Goal: Browse casually

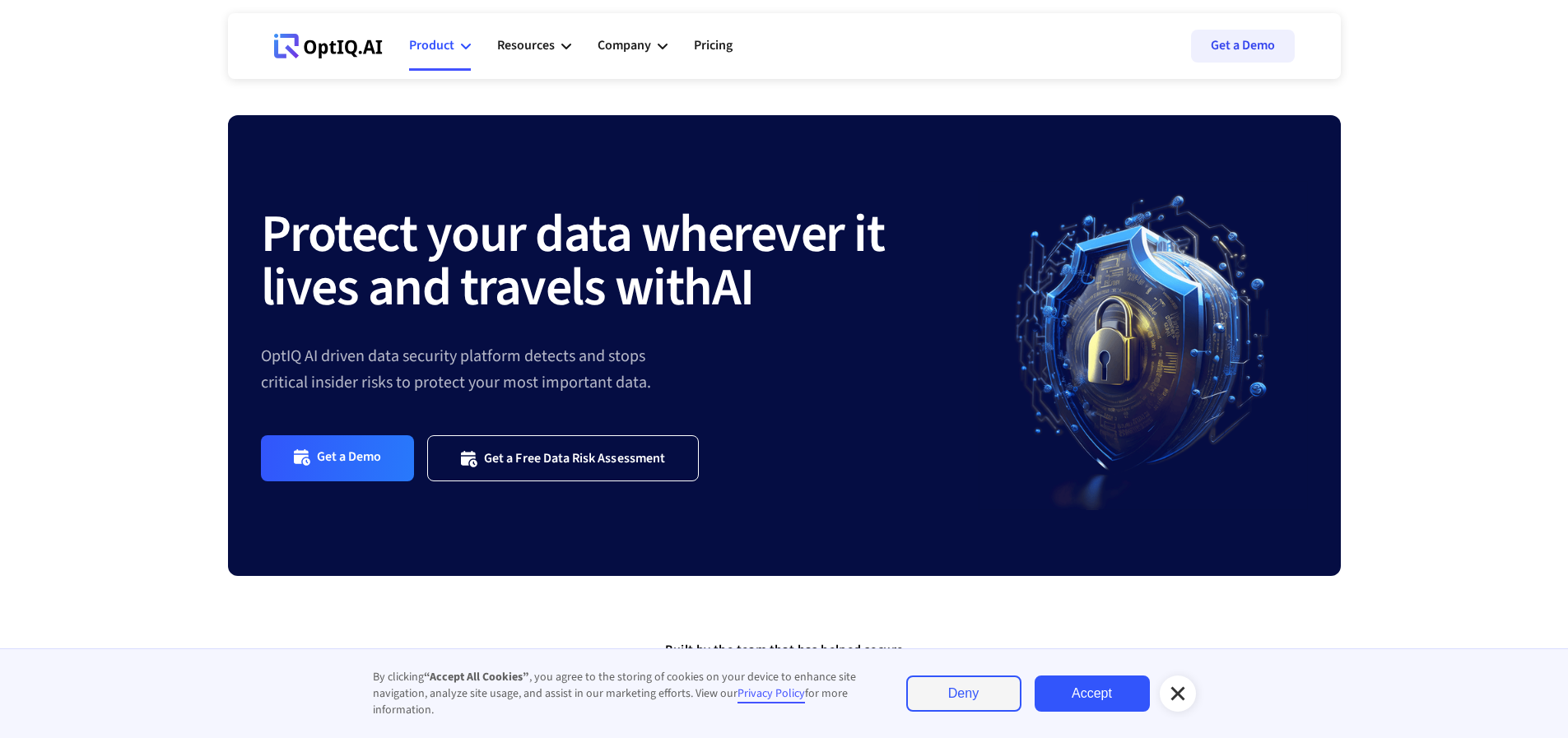
click at [441, 51] on div "Product" at bounding box center [432, 46] width 45 height 23
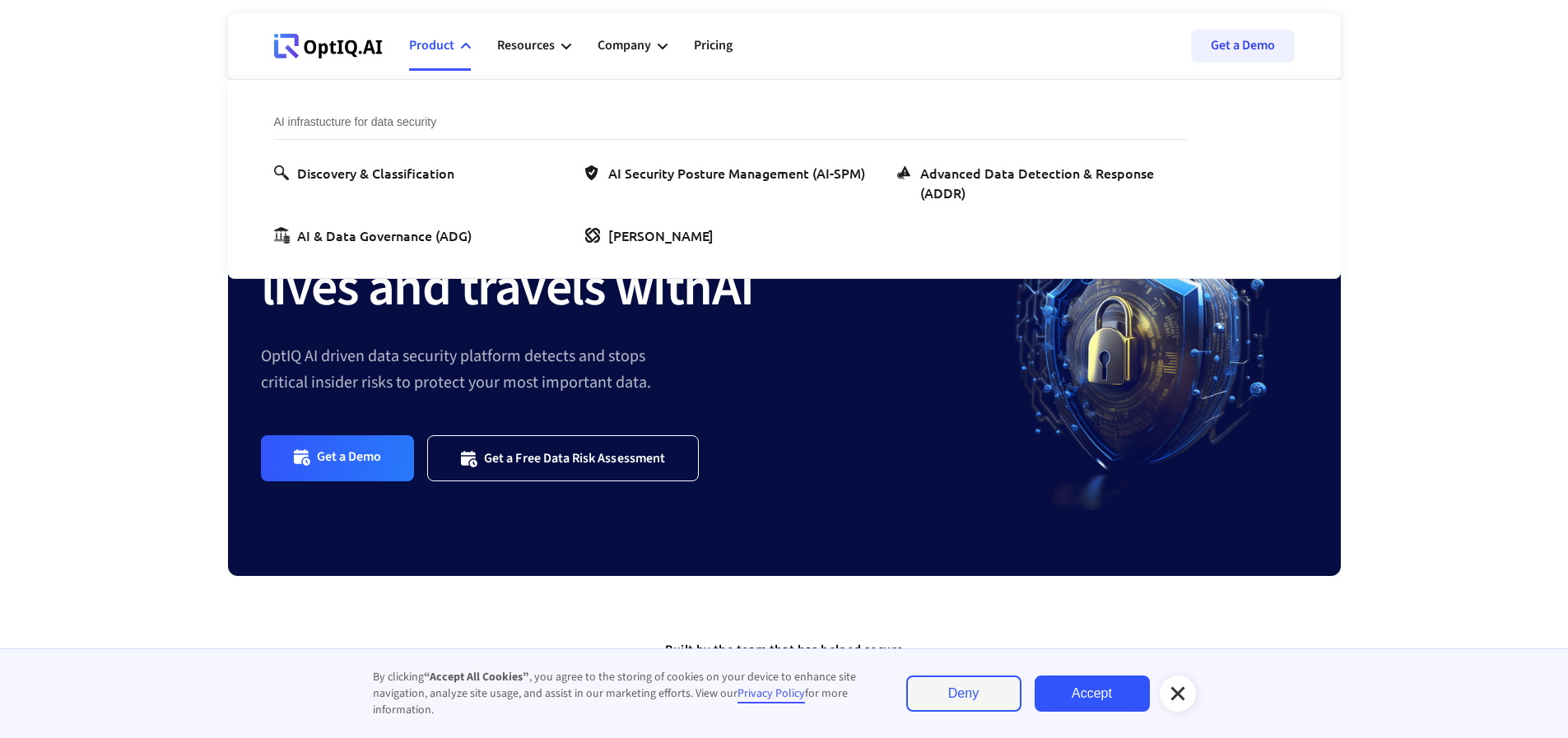
click at [441, 51] on div "Product" at bounding box center [432, 46] width 45 height 23
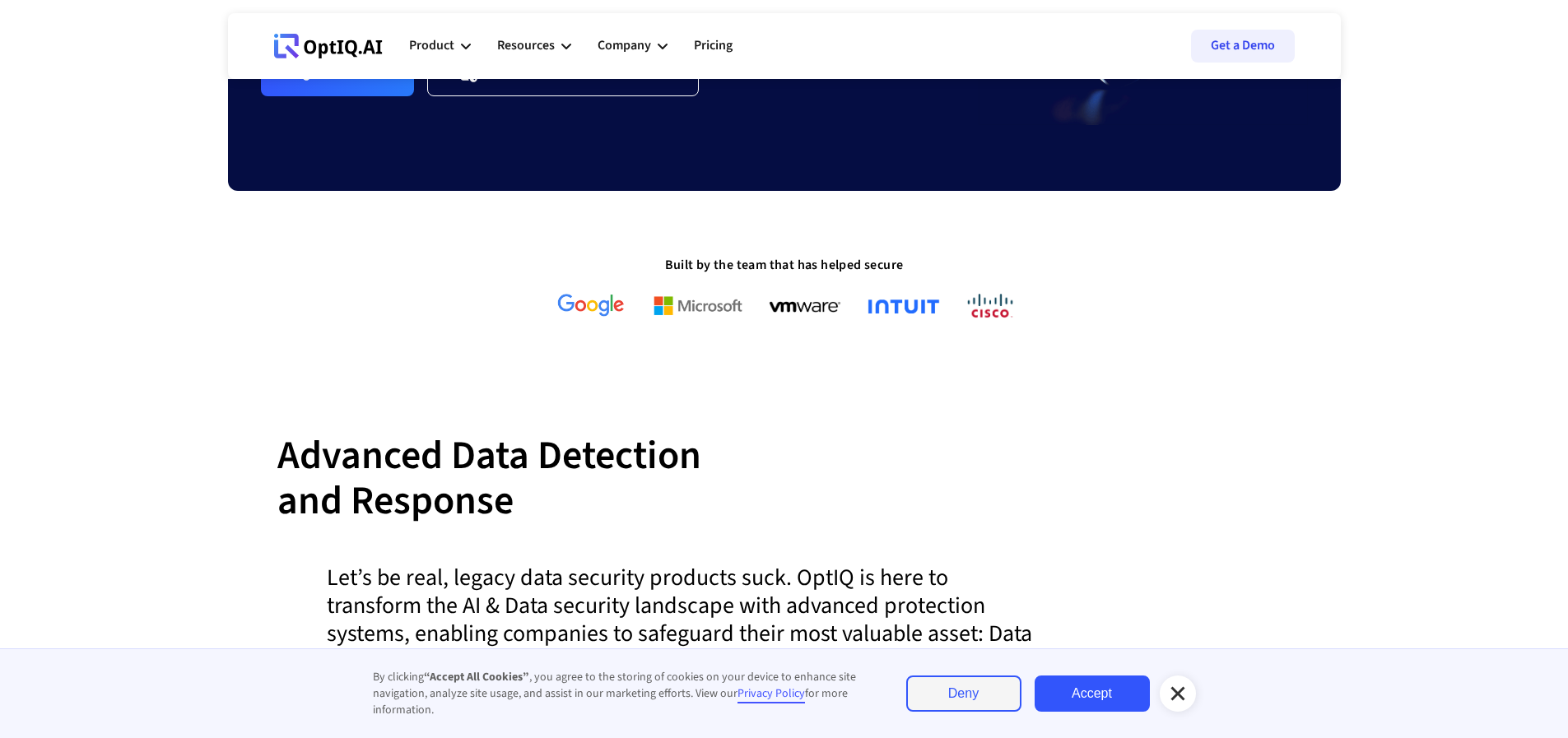
scroll to position [494, 0]
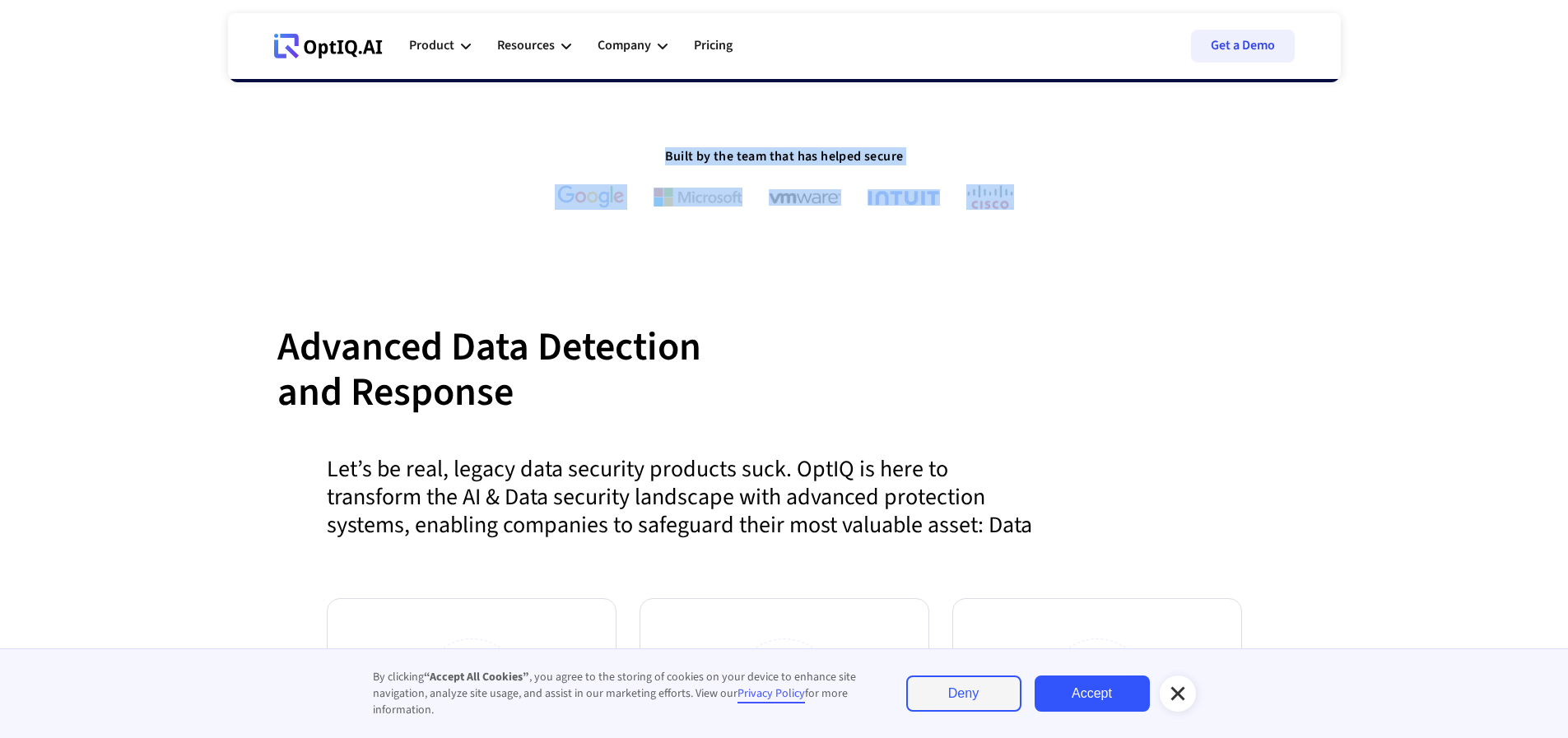
drag, startPoint x: 522, startPoint y: 155, endPoint x: 1134, endPoint y: 203, distance: 613.9
click at [1134, 203] on div "Built by the team that has helped secure" at bounding box center [784, 179] width 1113 height 61
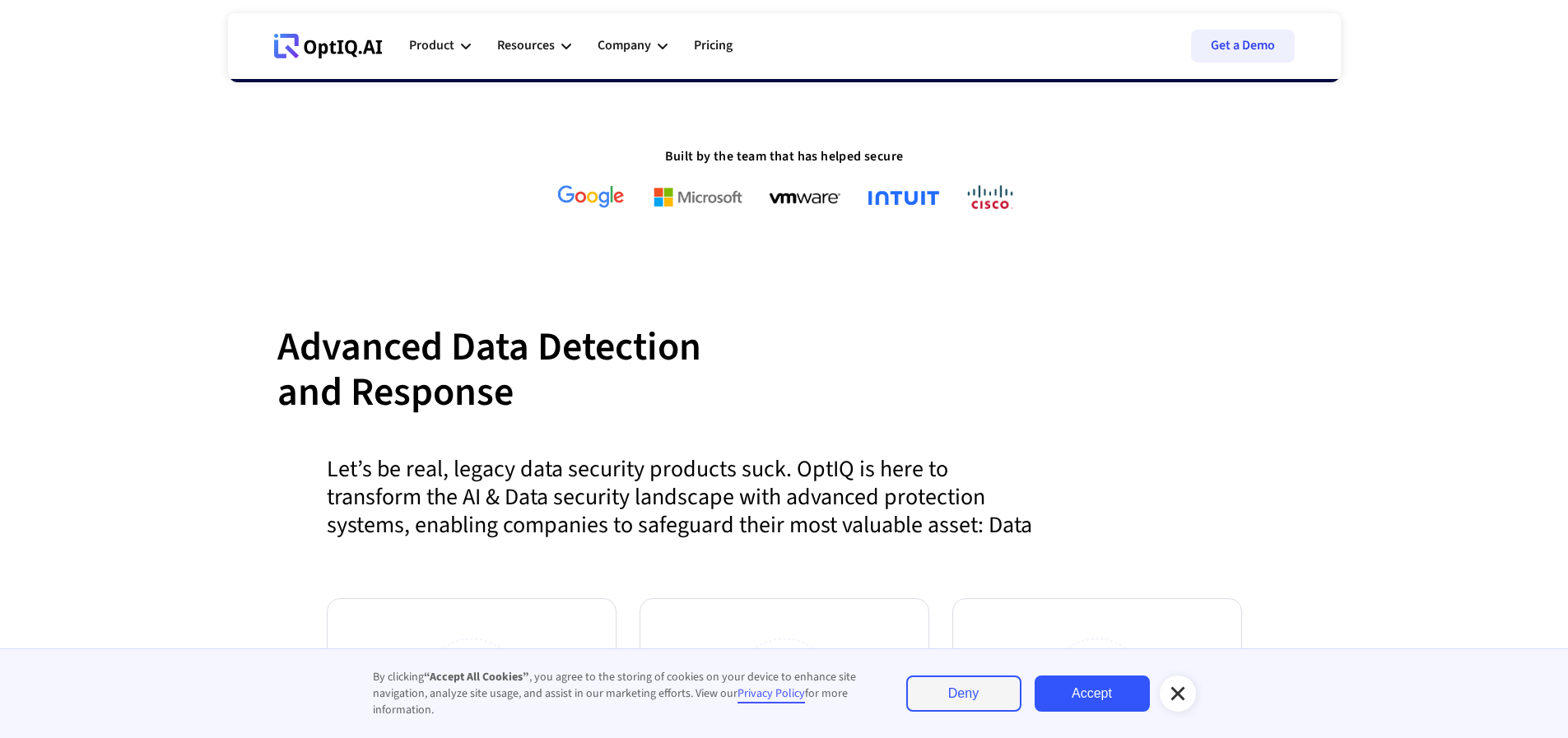
click at [1077, 240] on section "Advanced Data Detection and Response The rise in data breaches shows that curre…" at bounding box center [784, 688] width 1568 height 956
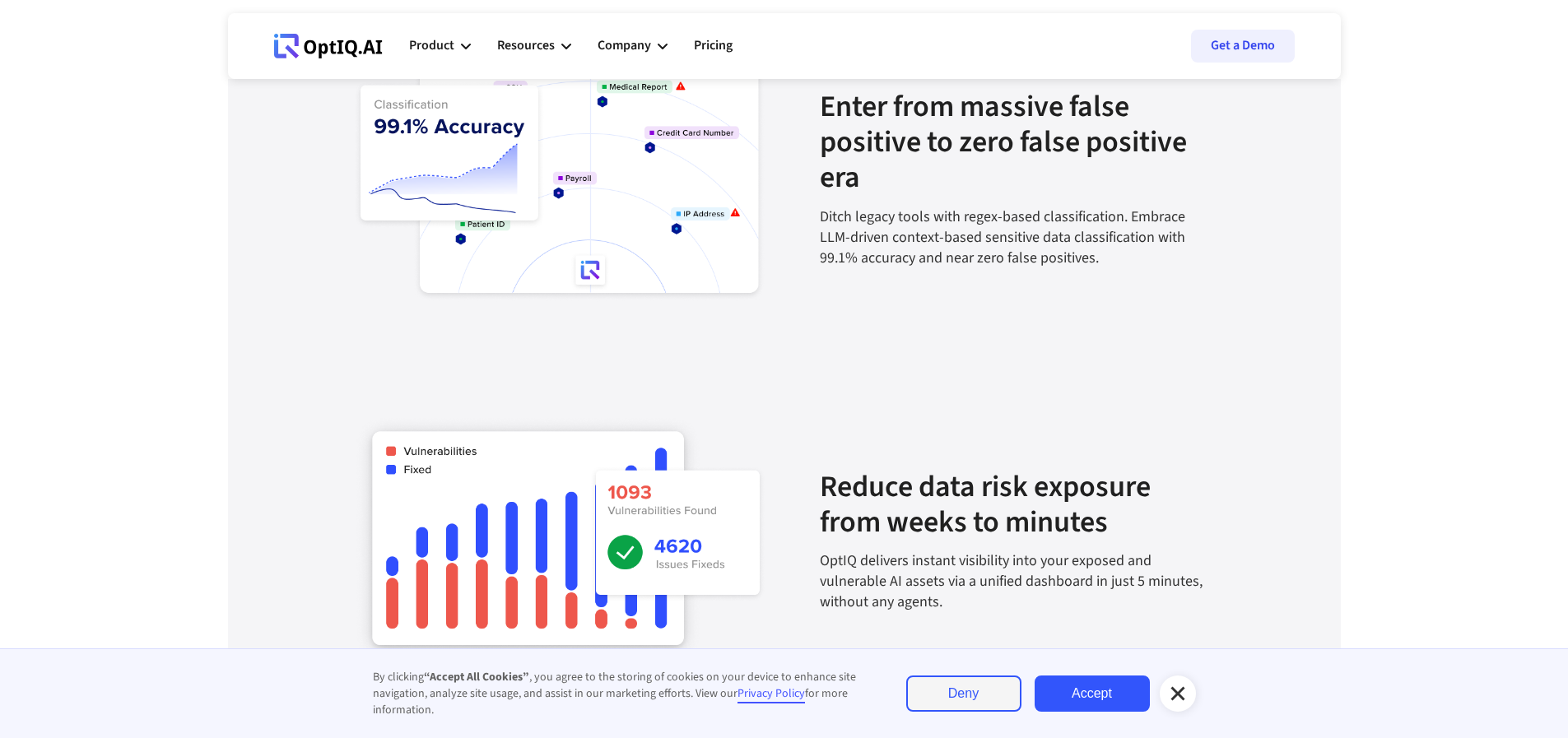
scroll to position [1976, 0]
drag, startPoint x: 336, startPoint y: 185, endPoint x: 512, endPoint y: 230, distance: 181.7
click at [512, 230] on div "Enter from massive false positive to zero false positive era Ditch legacy tools…" at bounding box center [784, 152] width 915 height 337
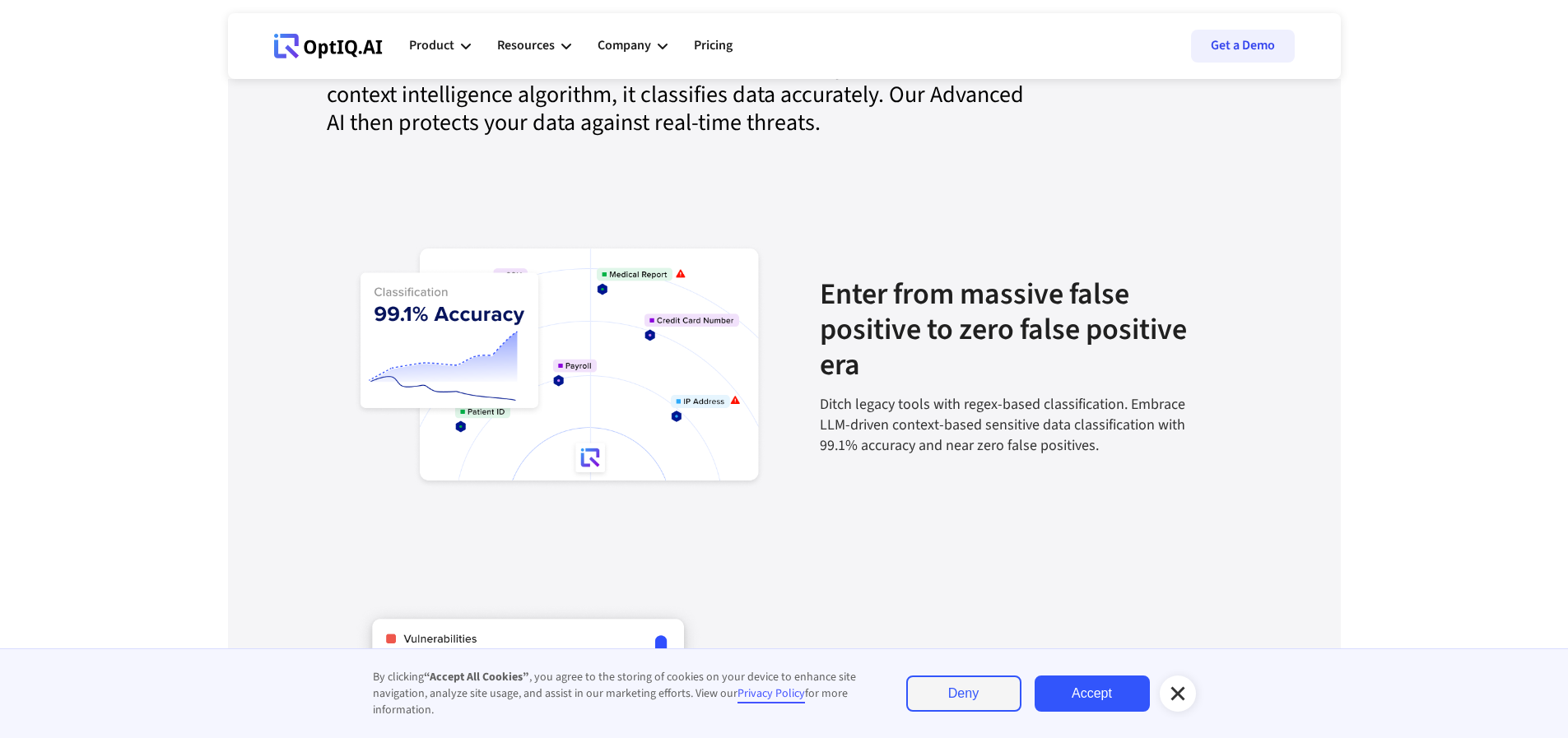
scroll to position [1778, 0]
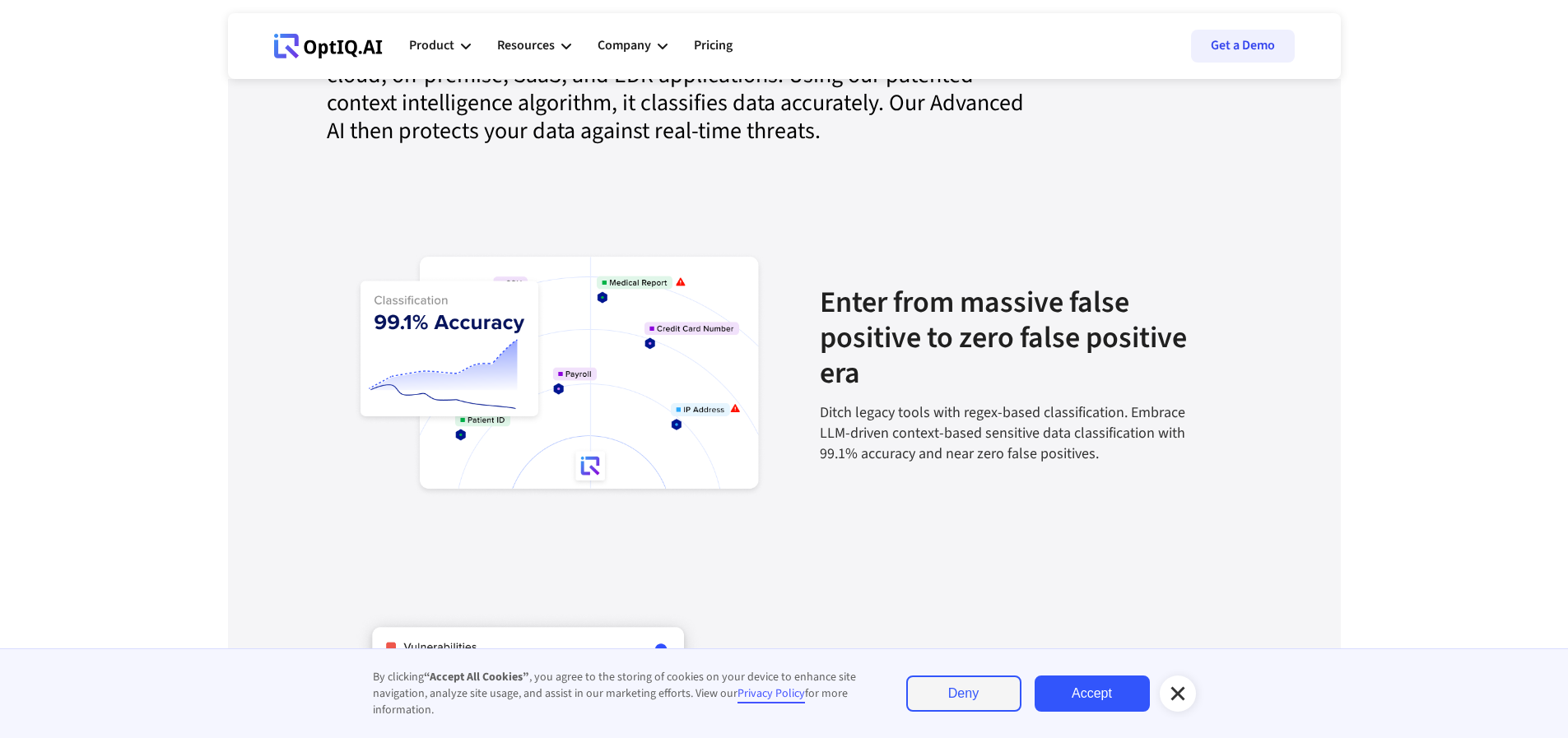
click at [1170, 694] on icon at bounding box center [1177, 694] width 20 height 20
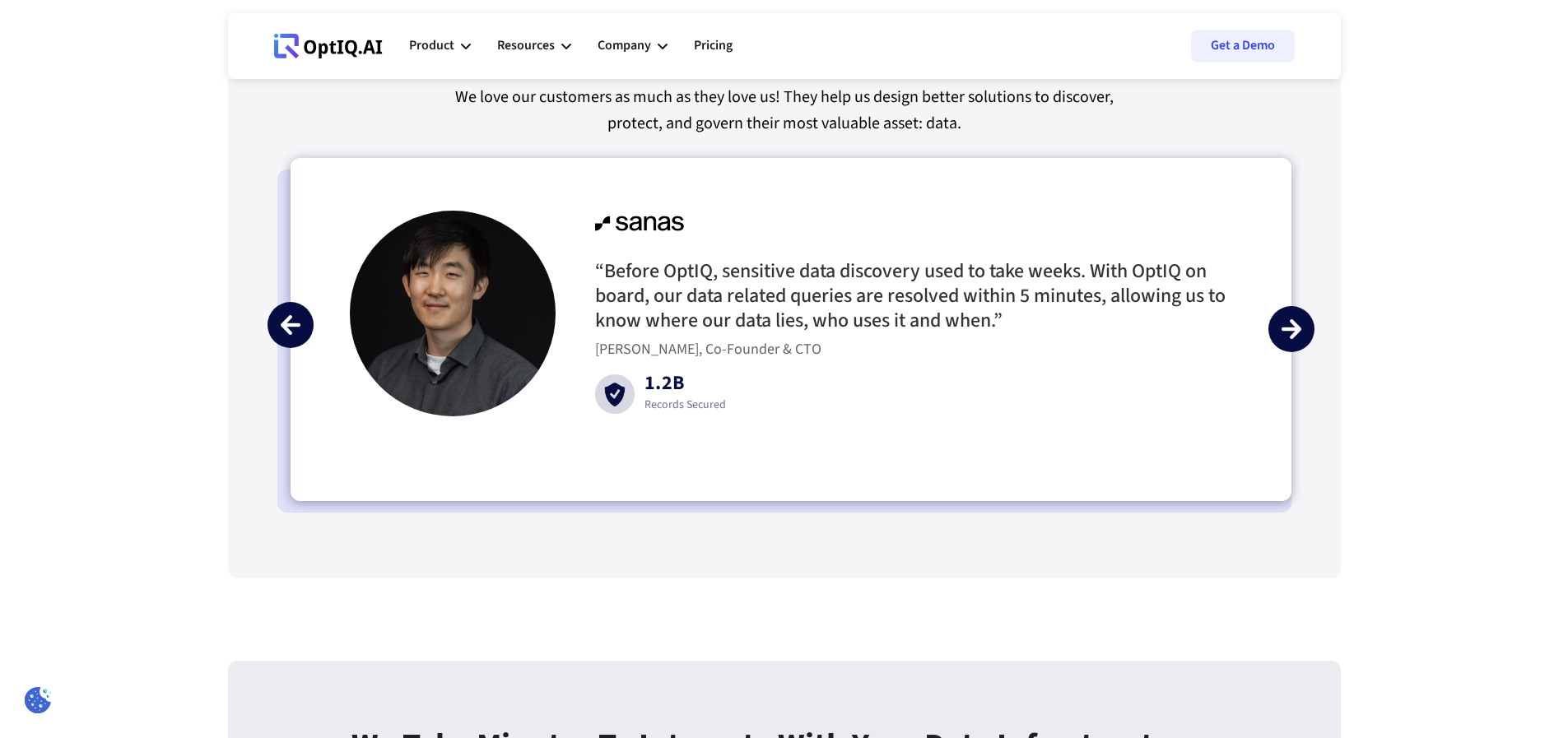
scroll to position [3952, 0]
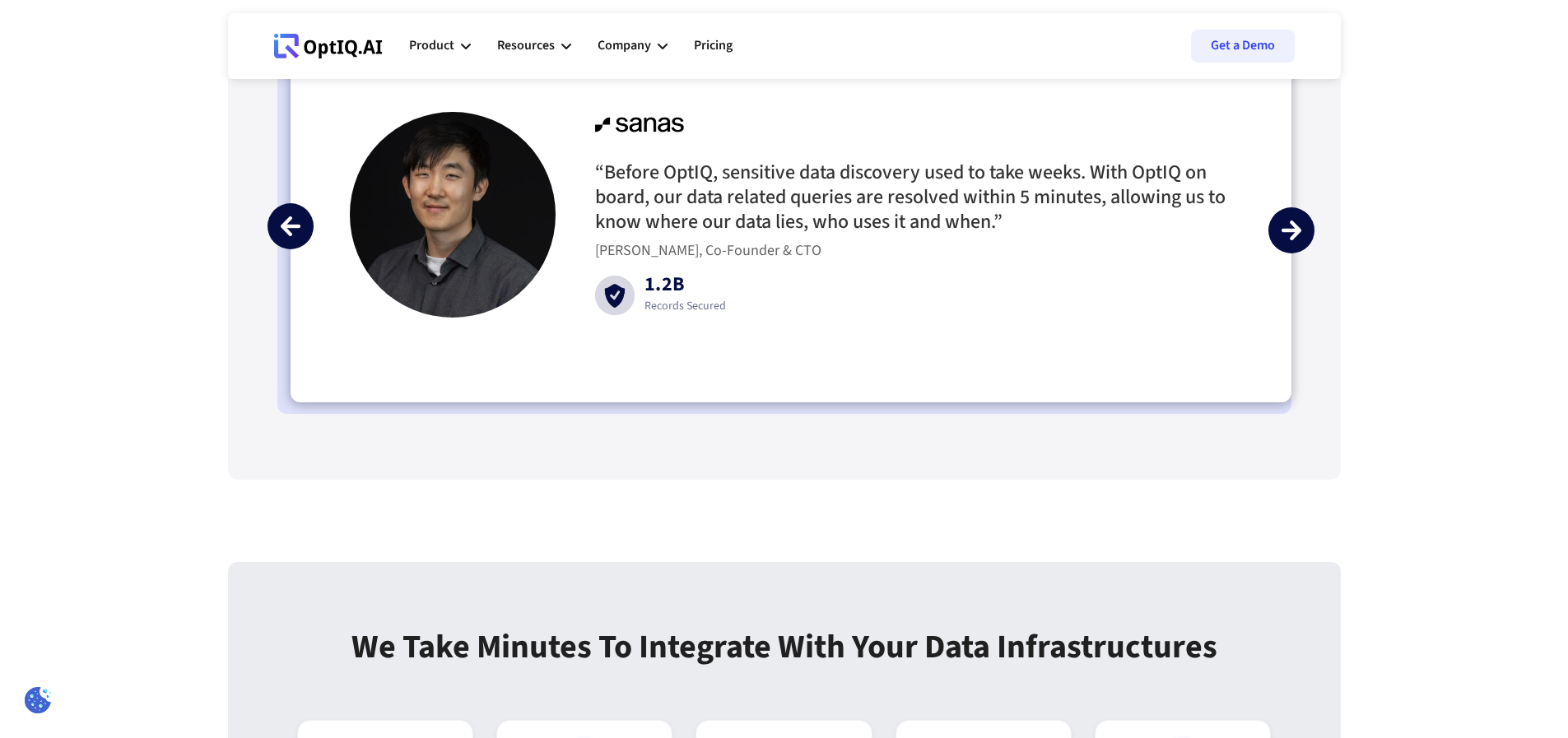
click at [1299, 240] on img "next slide" at bounding box center [1290, 230] width 20 height 20
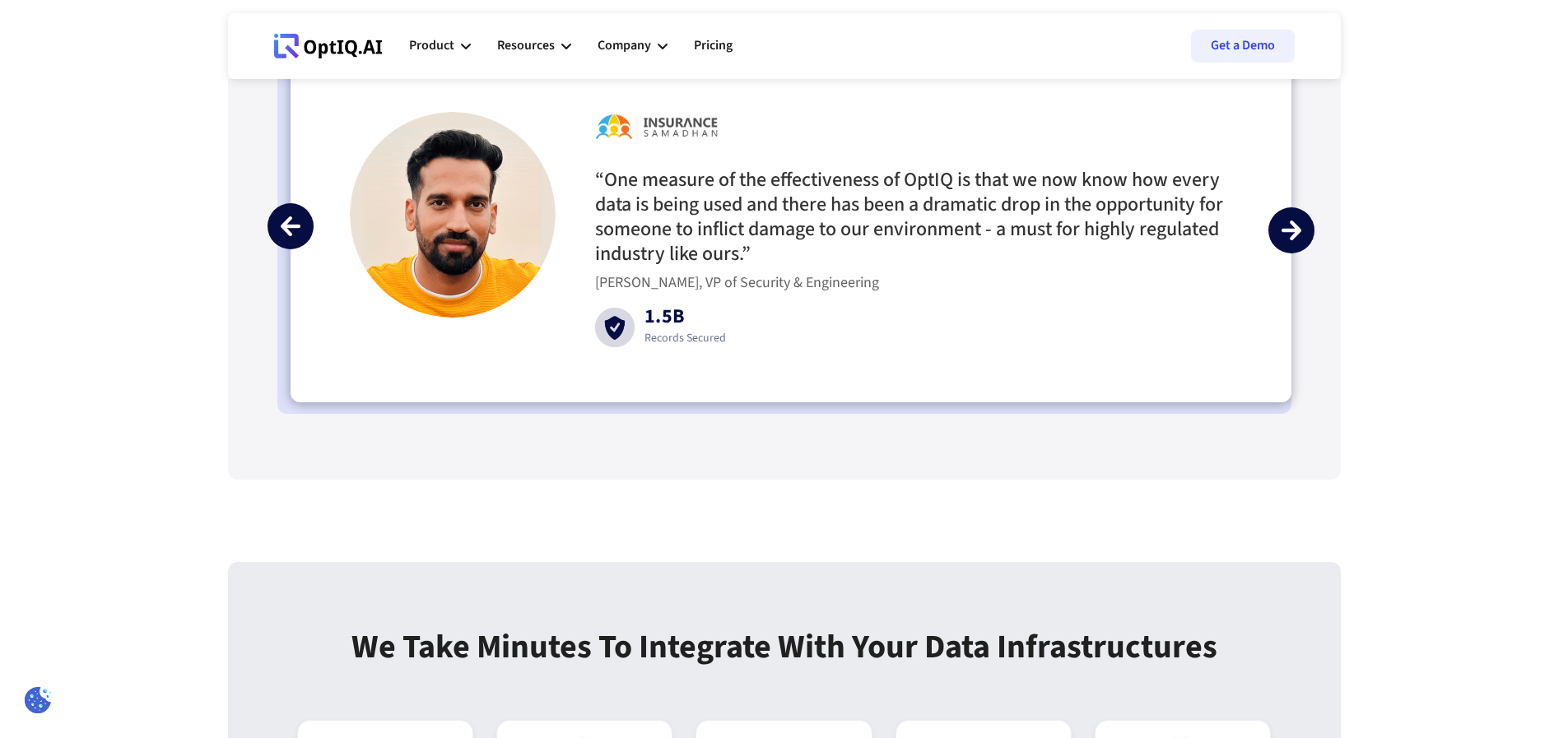
click at [1299, 240] on img "next slide" at bounding box center [1290, 230] width 20 height 20
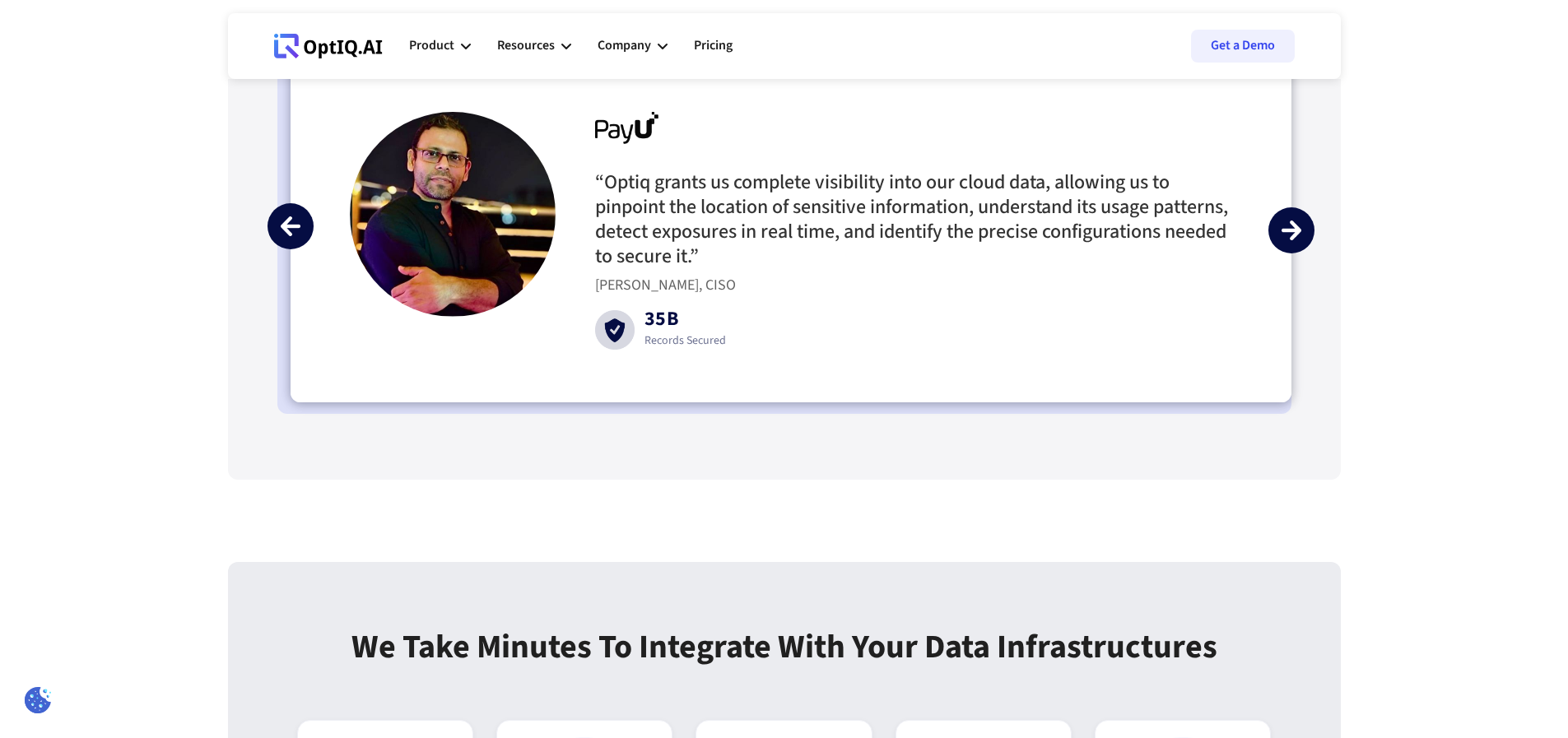
click at [1299, 240] on img "next slide" at bounding box center [1290, 230] width 20 height 20
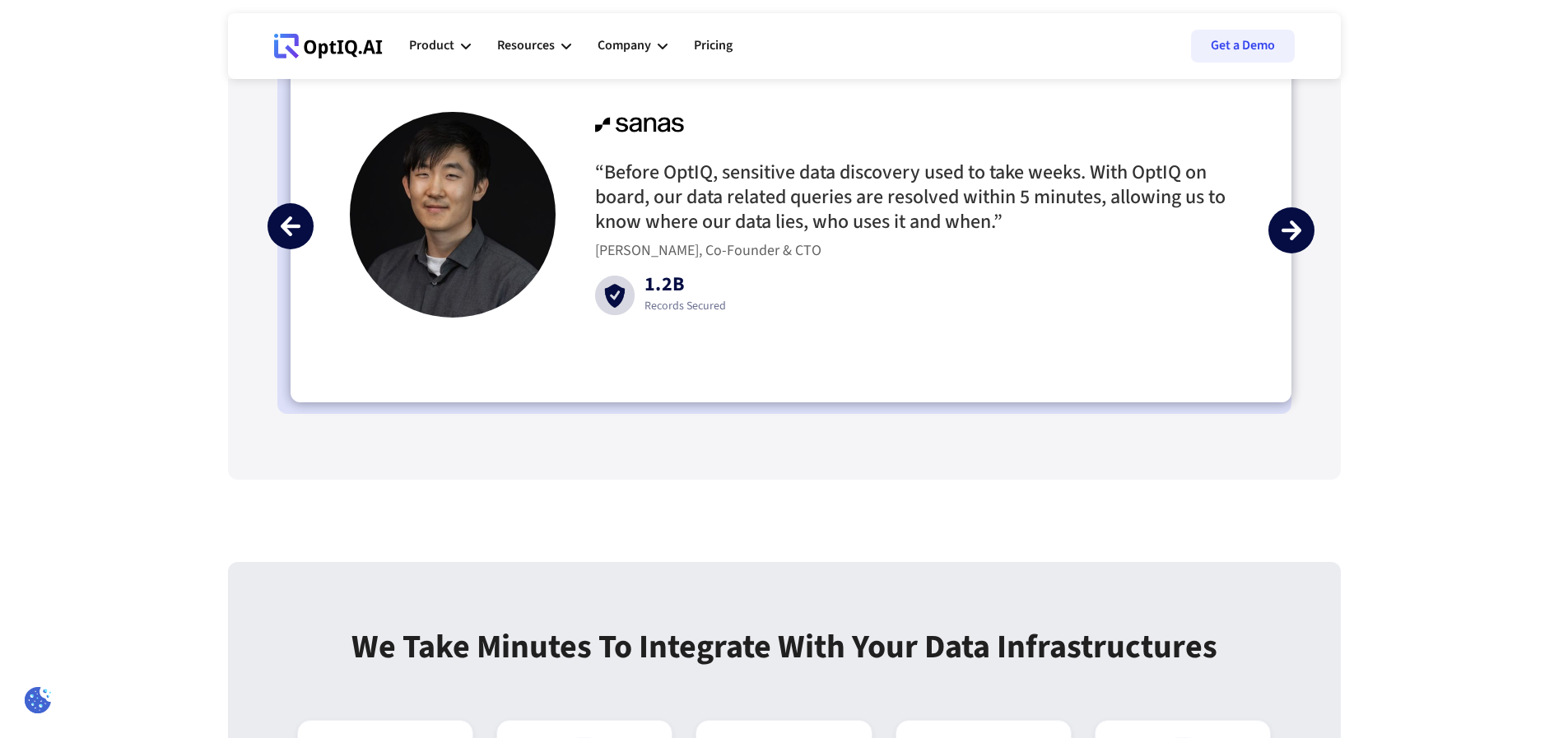
click at [1299, 240] on img "next slide" at bounding box center [1290, 230] width 20 height 20
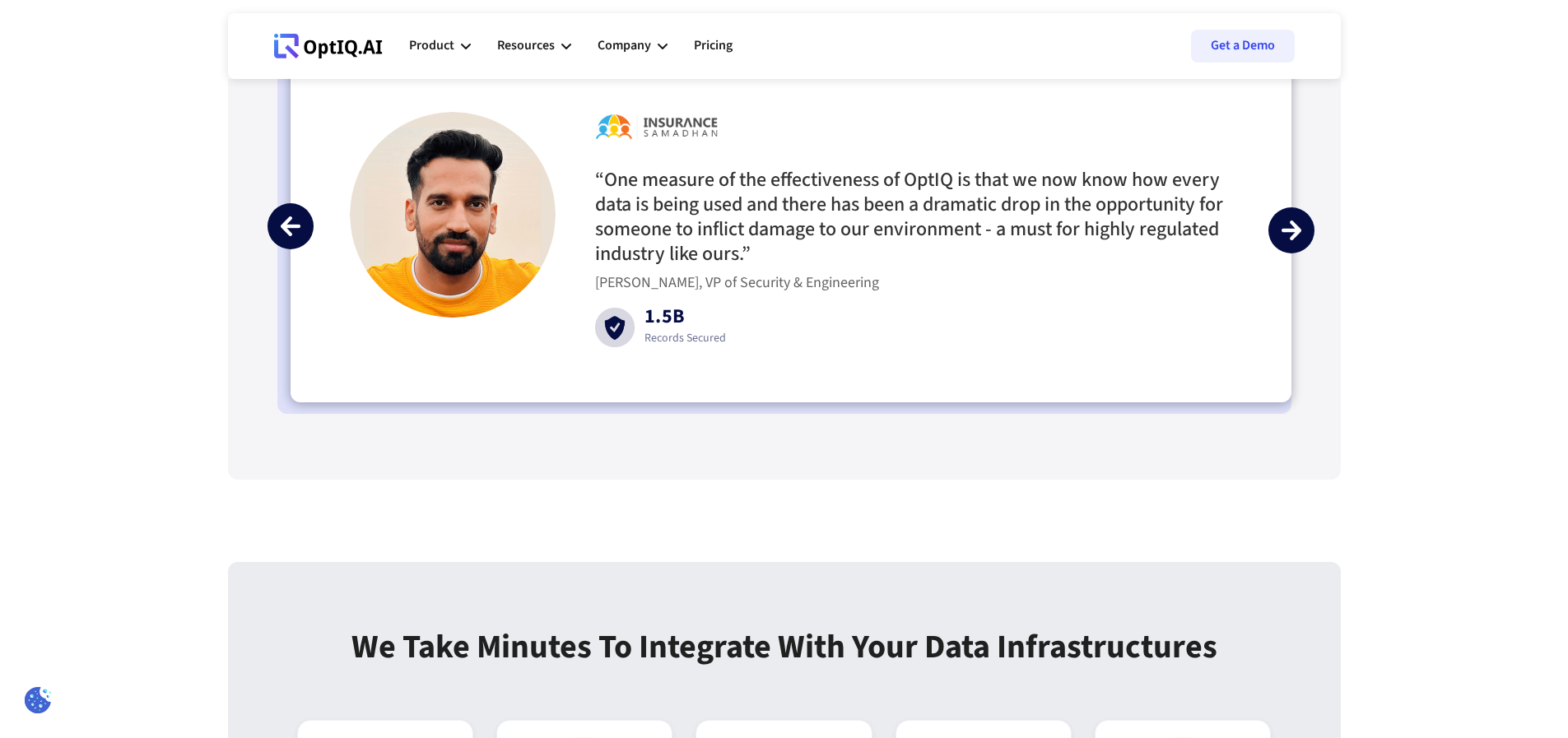
click at [1299, 240] on img "next slide" at bounding box center [1290, 230] width 20 height 20
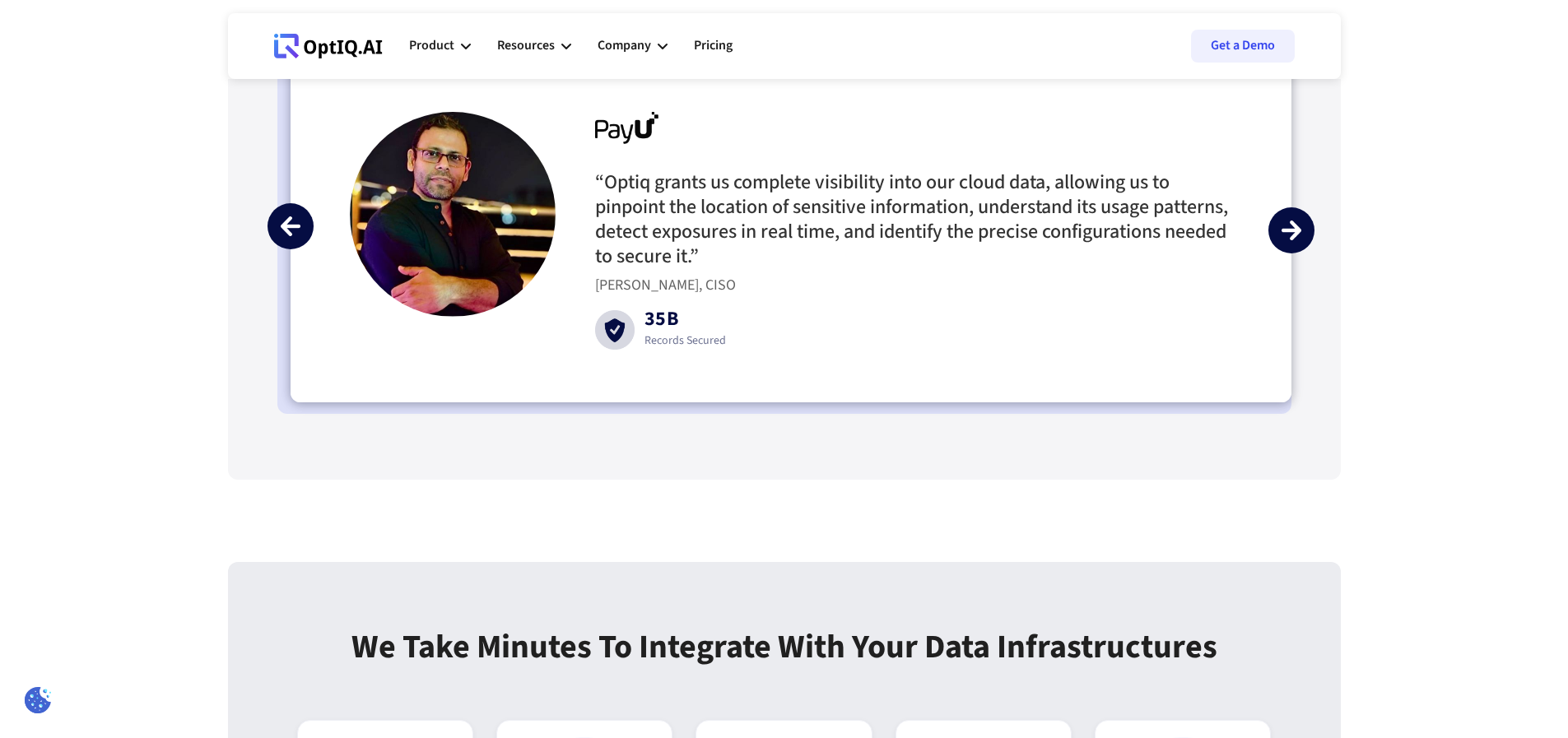
click at [1299, 240] on img "next slide" at bounding box center [1290, 230] width 20 height 20
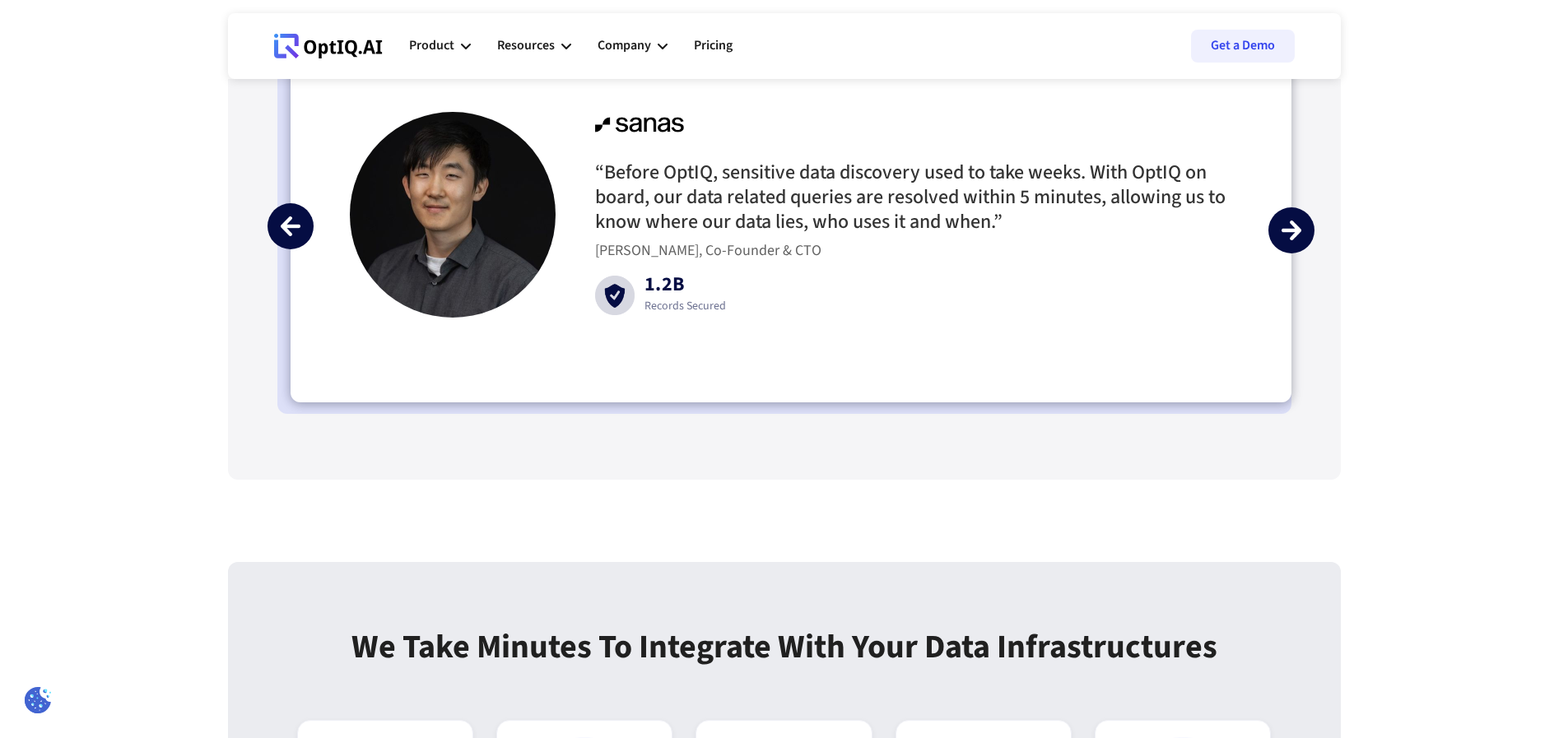
click at [1299, 240] on img "next slide" at bounding box center [1290, 230] width 20 height 20
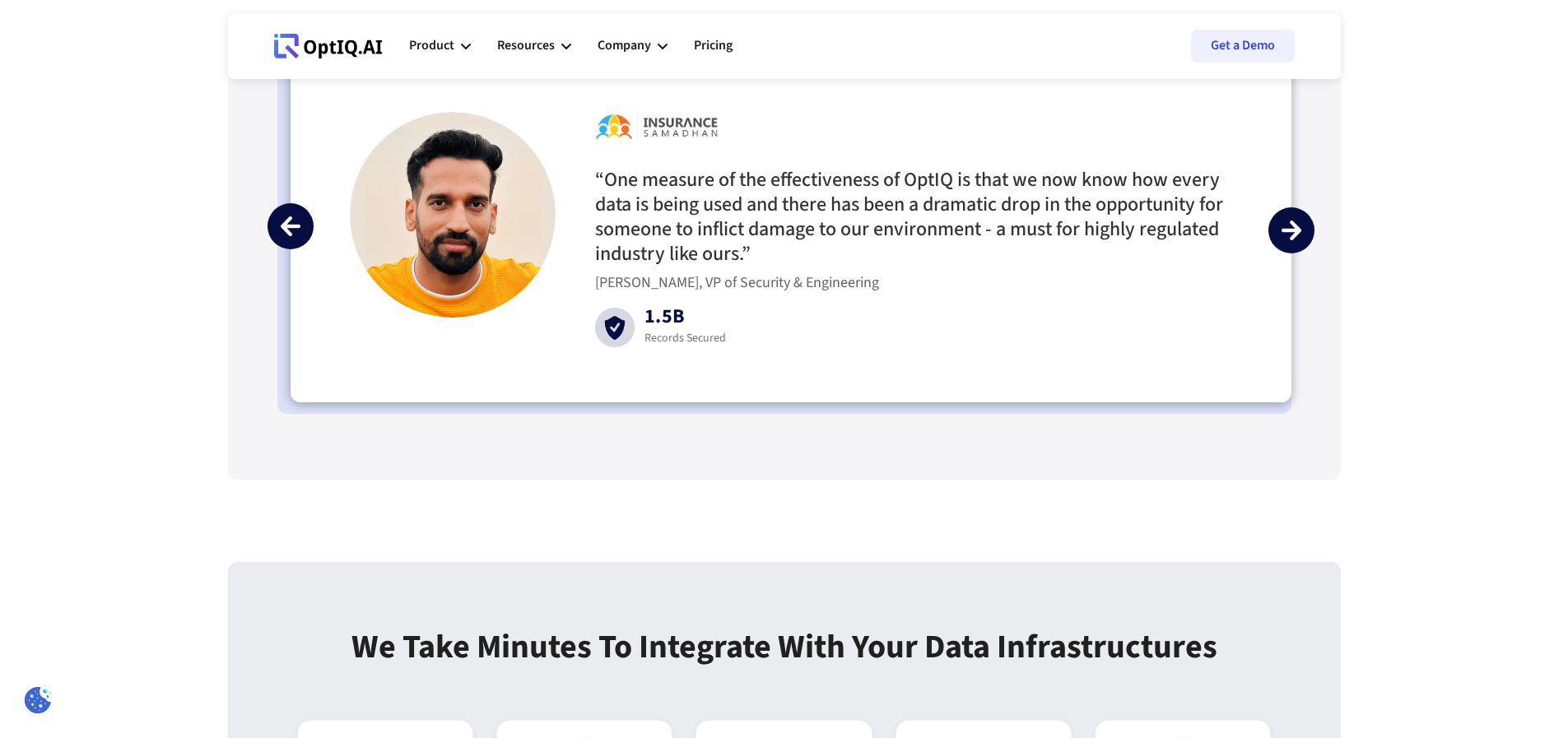
click at [1299, 240] on img "next slide" at bounding box center [1290, 230] width 20 height 20
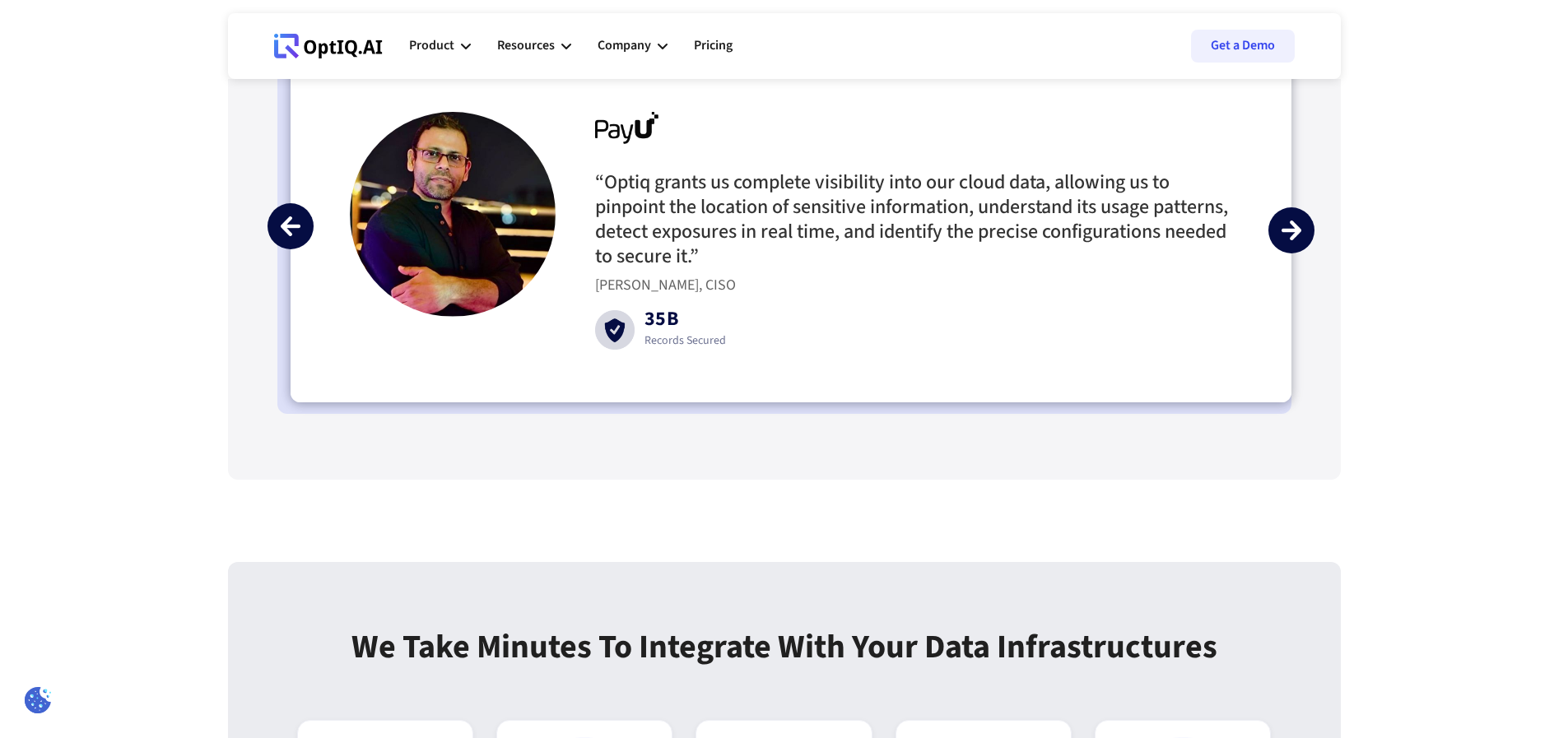
click at [1299, 240] on img "next slide" at bounding box center [1290, 230] width 20 height 20
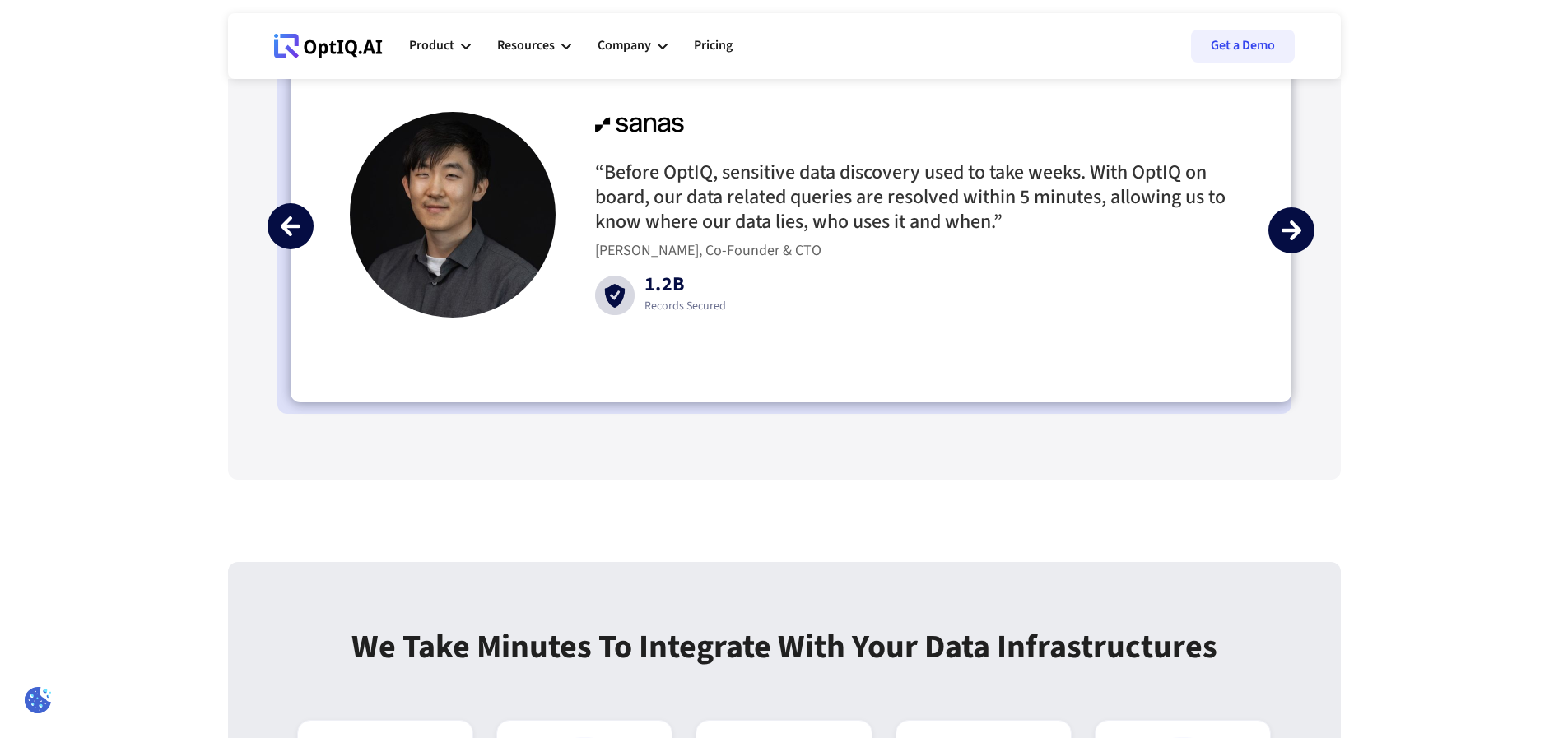
click at [1299, 240] on img "next slide" at bounding box center [1290, 230] width 20 height 20
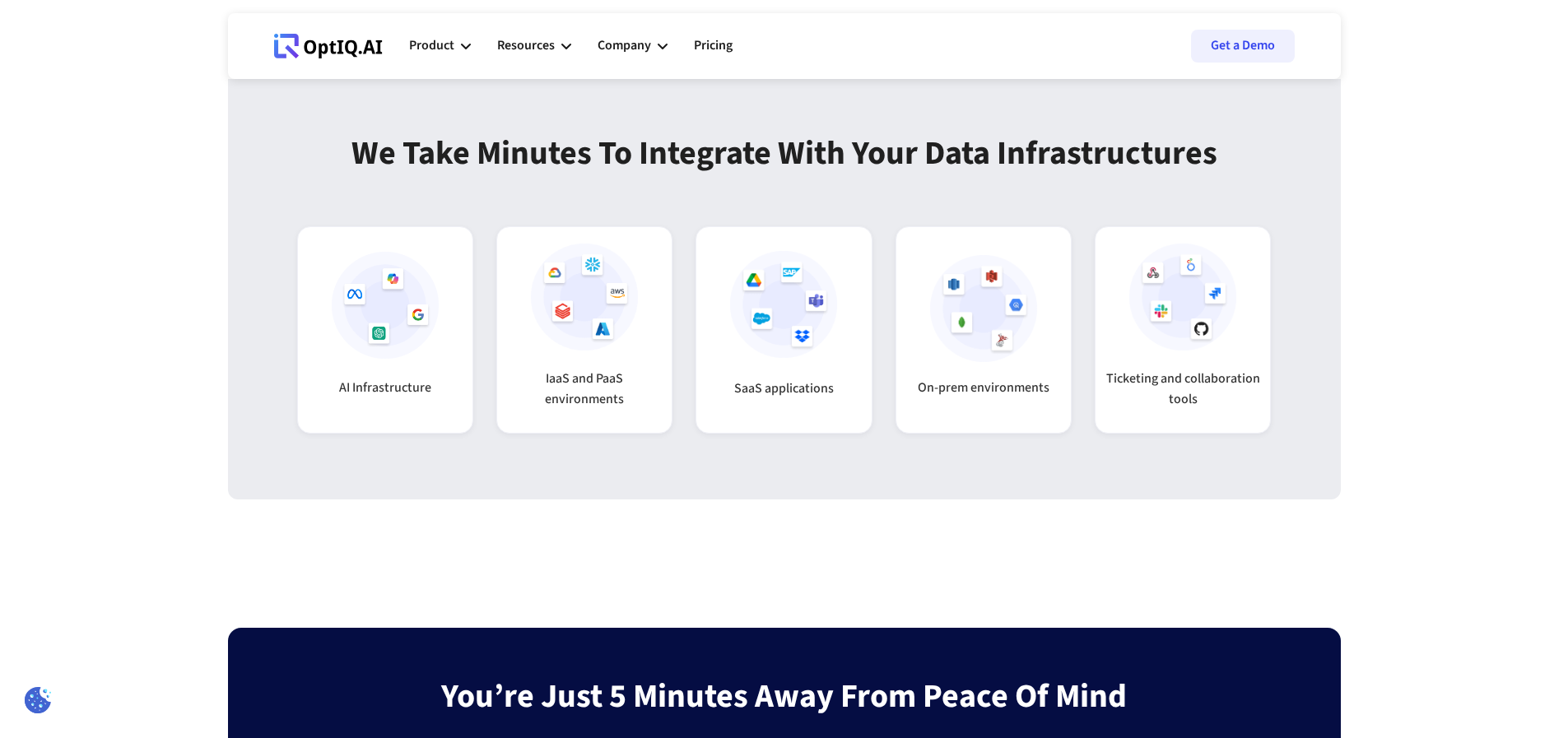
scroll to position [4544, 0]
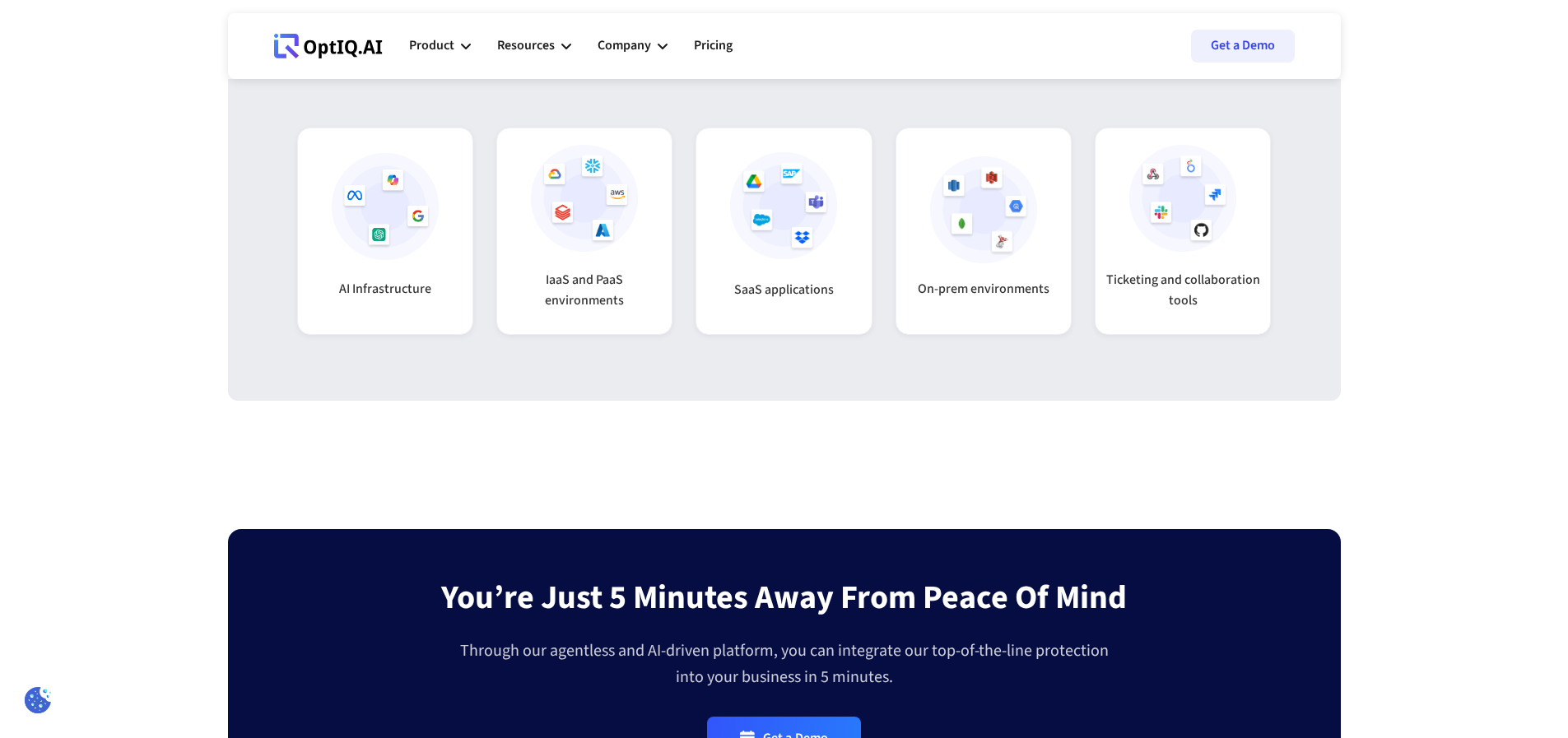
click at [379, 335] on div "AI Infrastructure" at bounding box center [384, 232] width 176 height 208
click at [377, 335] on div "AI Infrastructure" at bounding box center [384, 232] width 176 height 208
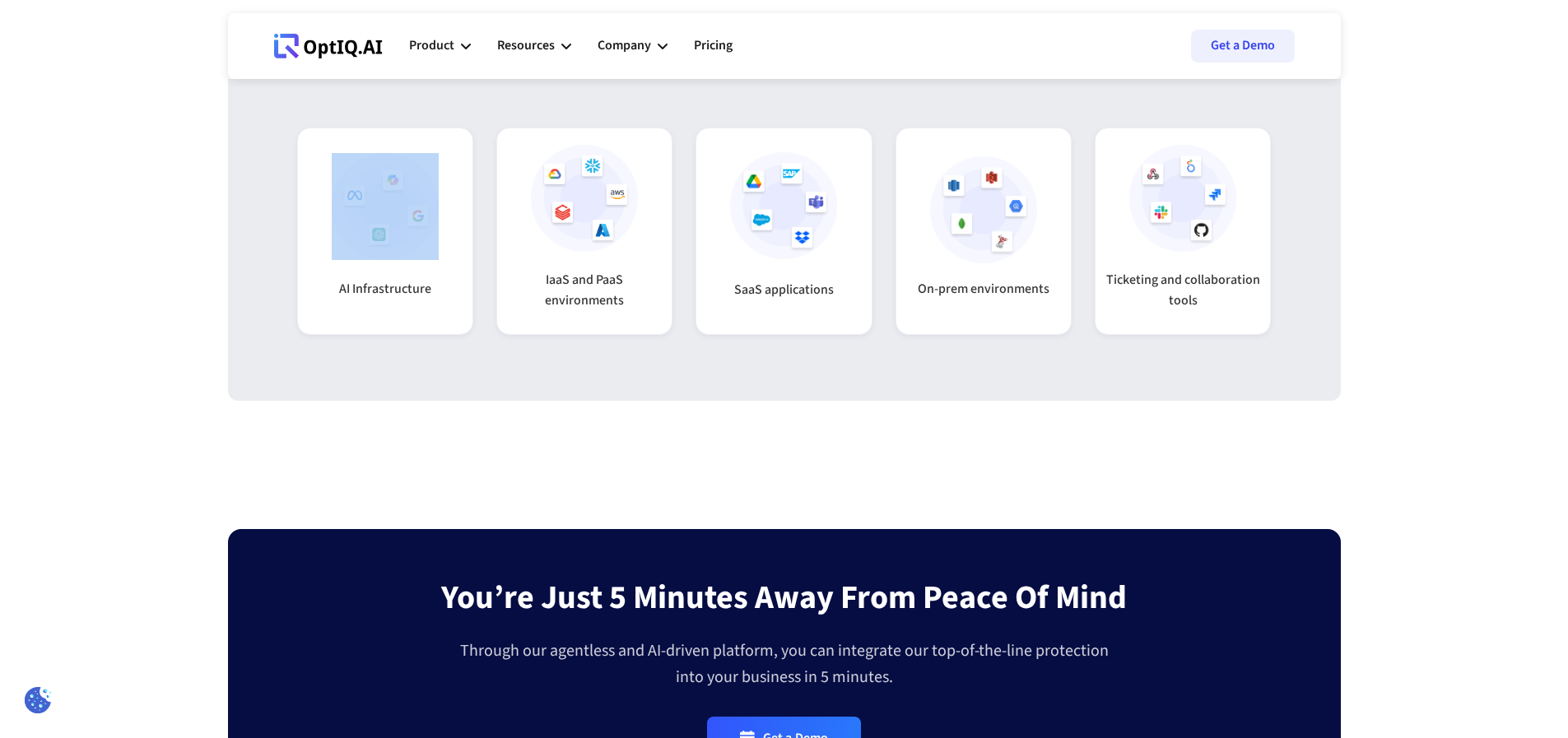
click at [378, 335] on div "AI Infrastructure" at bounding box center [384, 232] width 176 height 208
click at [391, 335] on div "AI Infrastructure" at bounding box center [384, 232] width 176 height 208
click at [384, 301] on h3 "AI Infrastructure" at bounding box center [385, 289] width 93 height 25
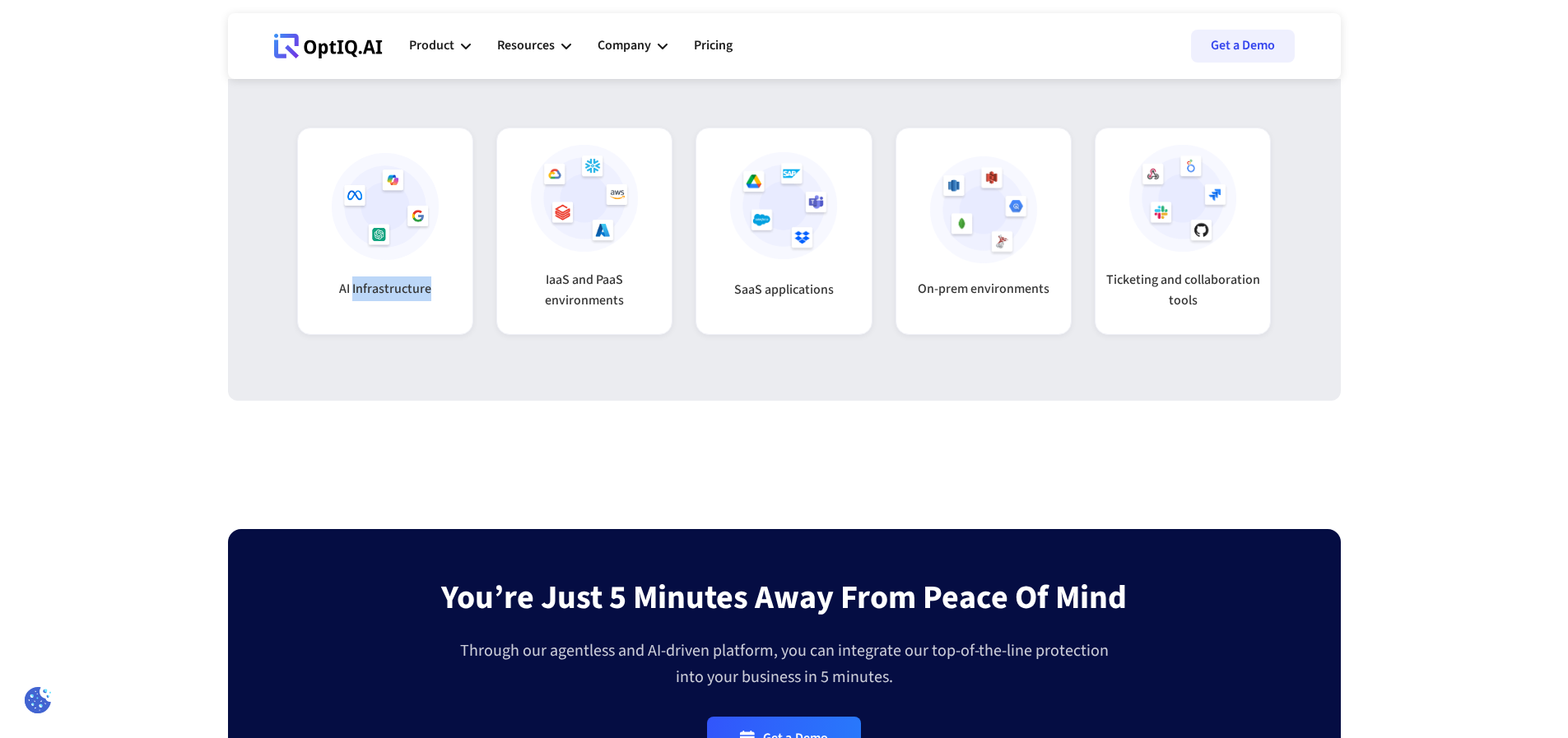
click at [384, 301] on h3 "AI Infrastructure" at bounding box center [385, 289] width 93 height 25
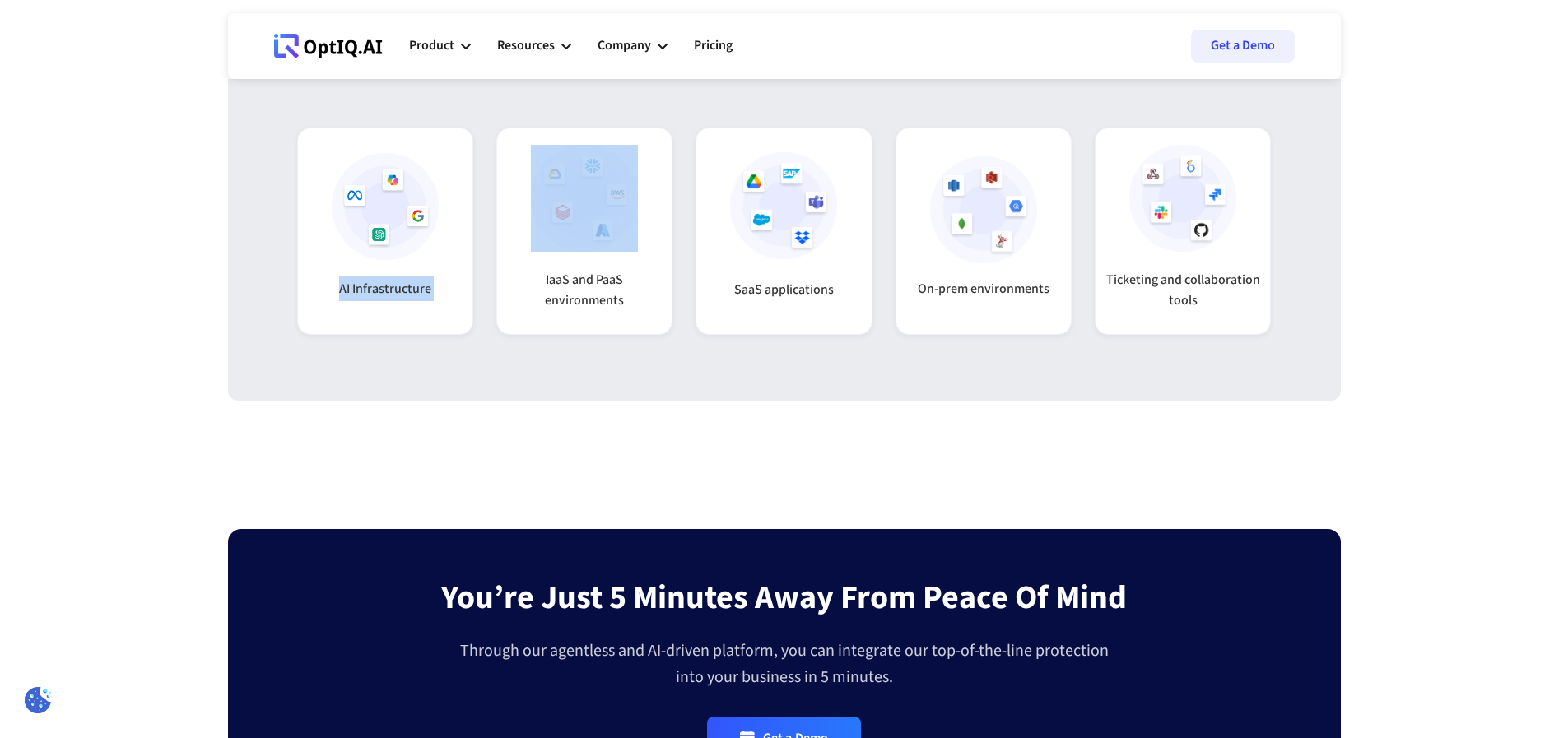
click at [384, 301] on h3 "AI Infrastructure" at bounding box center [385, 289] width 93 height 25
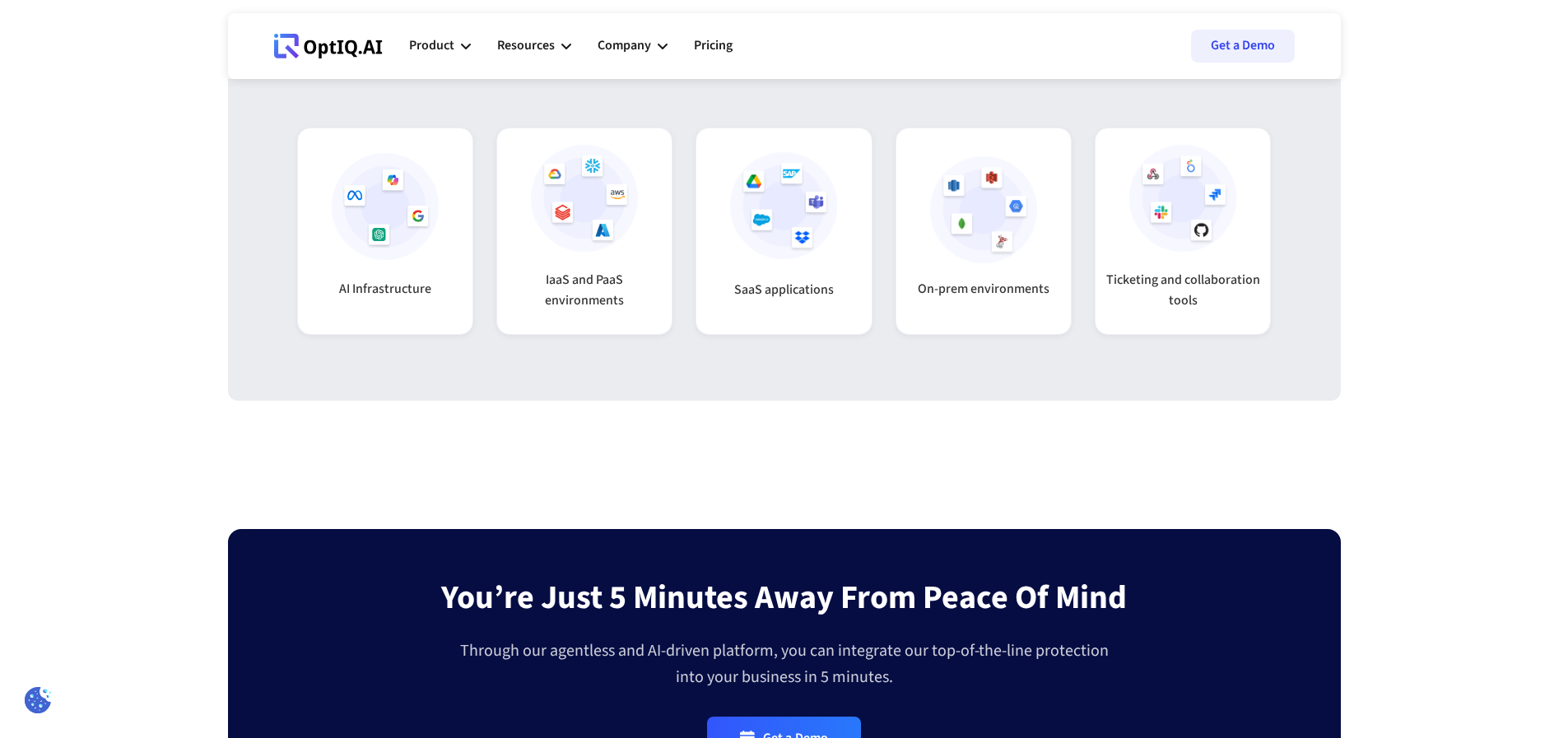
click at [400, 260] on img at bounding box center [384, 206] width 107 height 107
click at [401, 260] on img at bounding box center [384, 206] width 107 height 107
click at [396, 260] on img at bounding box center [384, 206] width 107 height 107
click at [563, 252] on img at bounding box center [584, 197] width 107 height 107
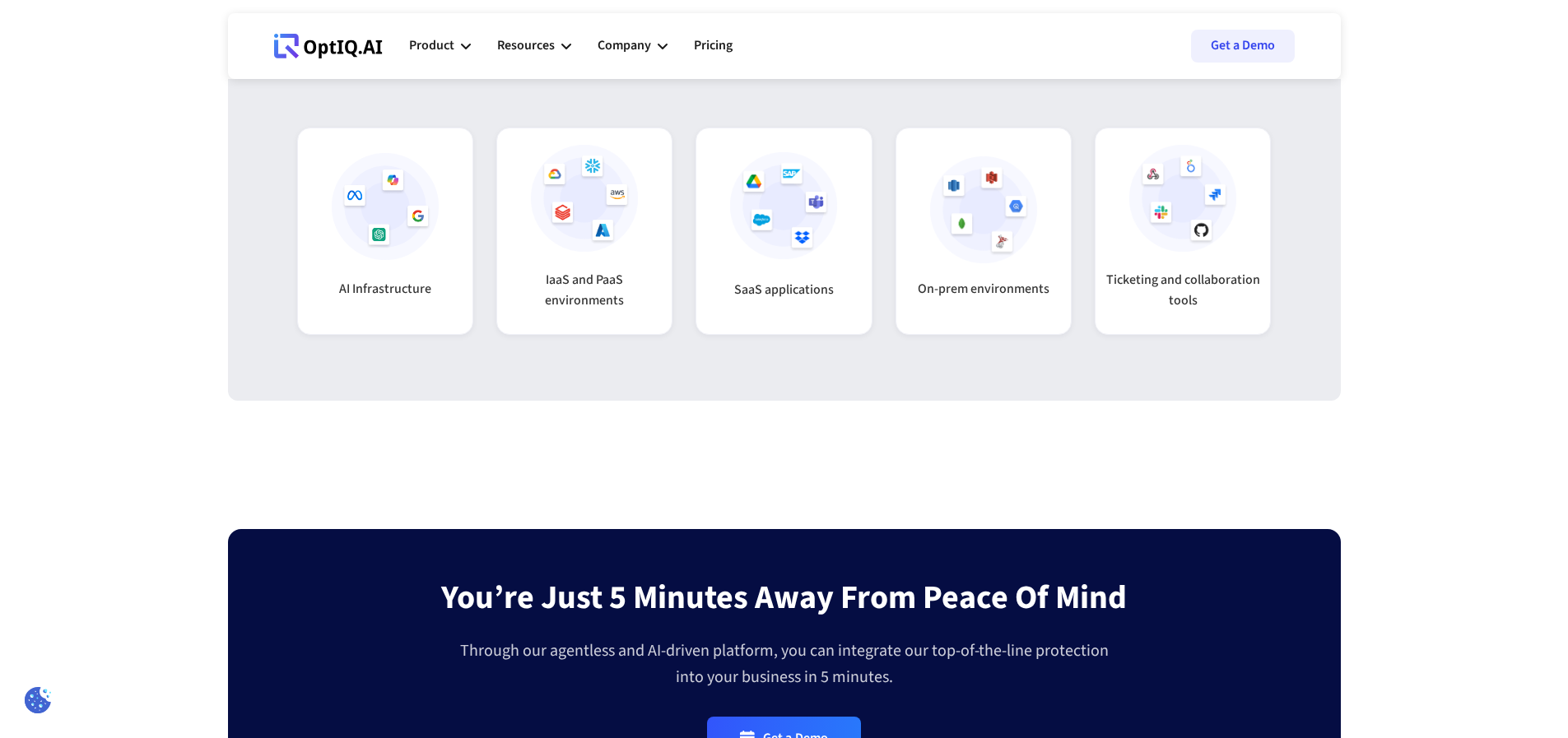
click at [563, 252] on img at bounding box center [584, 197] width 107 height 107
click at [757, 253] on img at bounding box center [783, 205] width 107 height 107
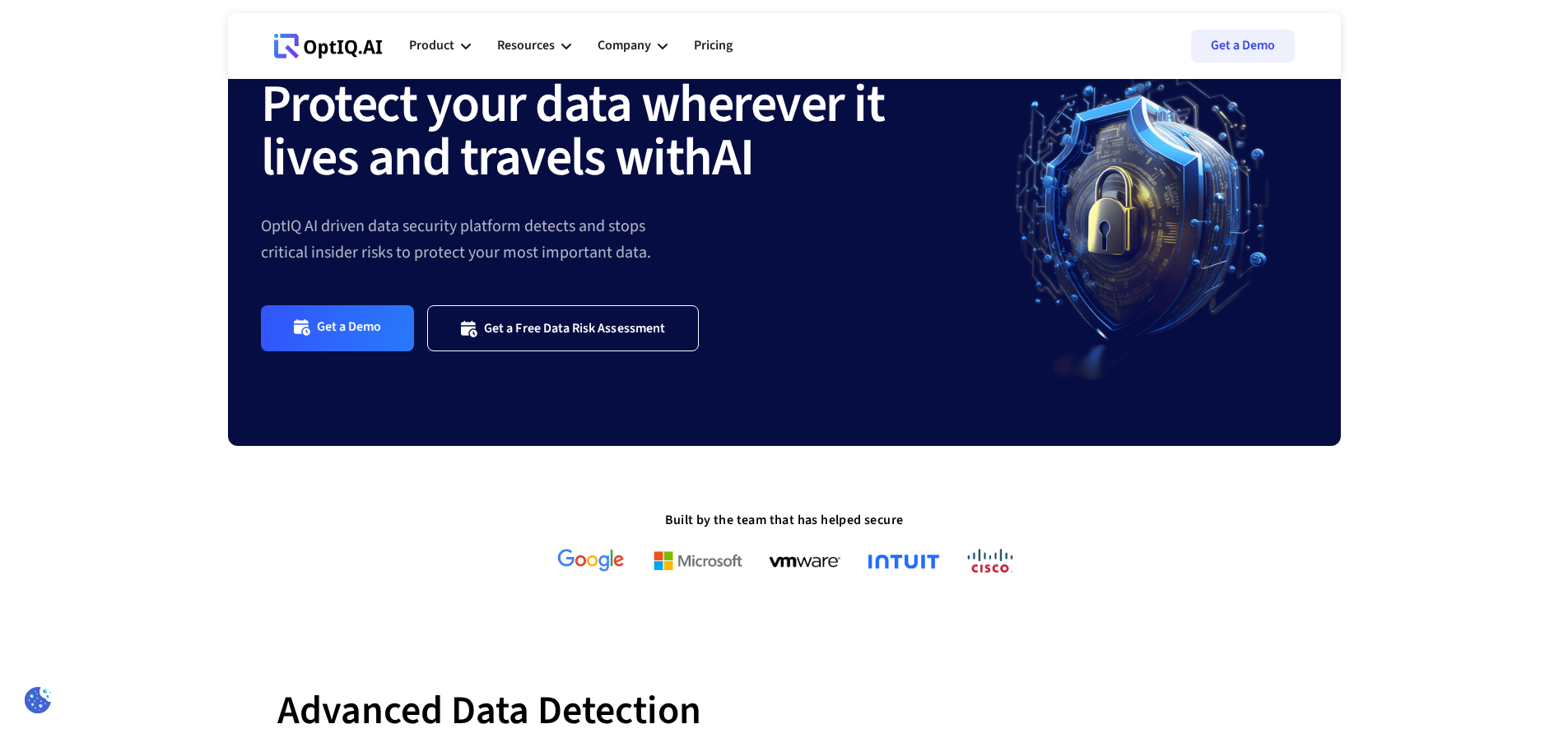
scroll to position [0, 0]
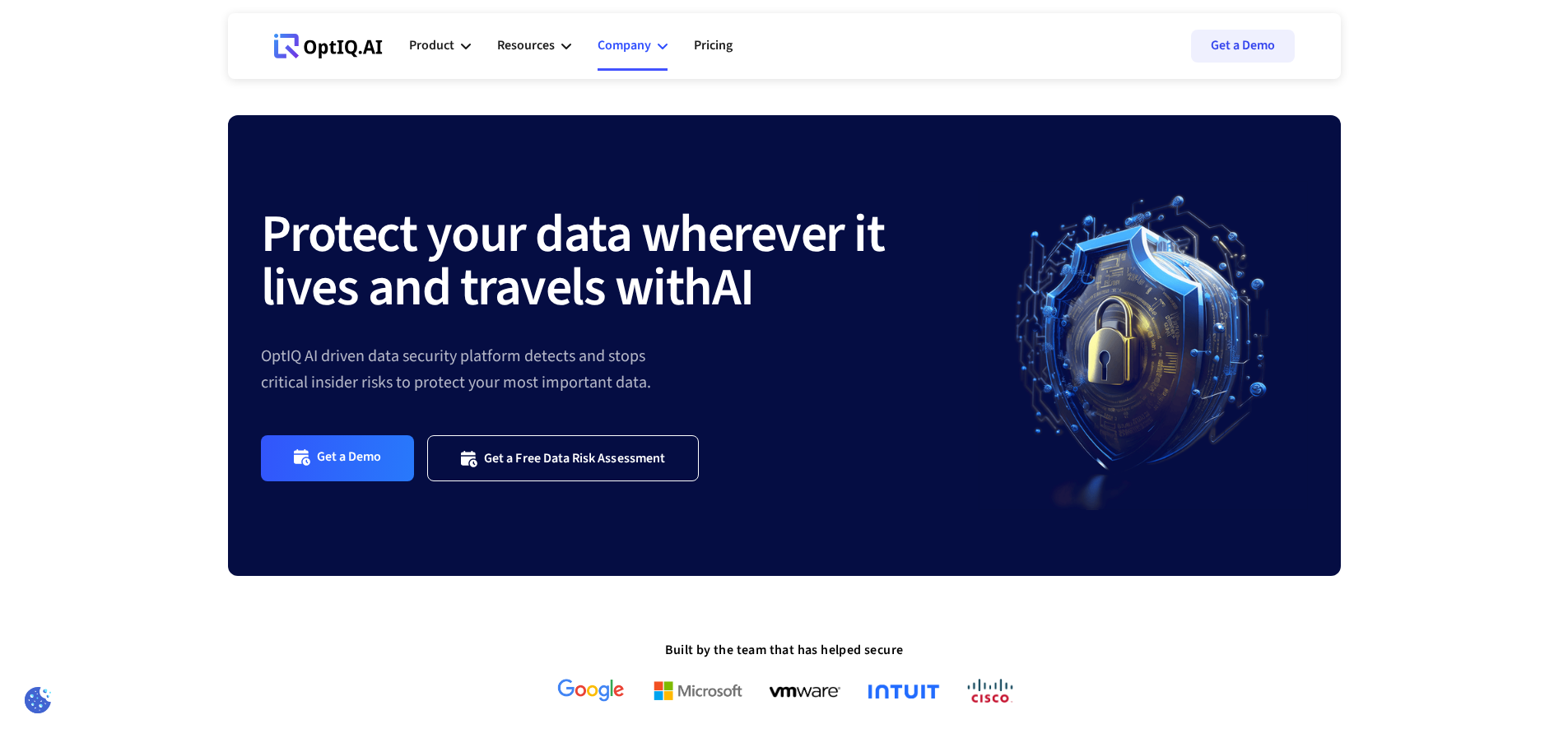
click at [644, 46] on div "Company" at bounding box center [623, 46] width 54 height 23
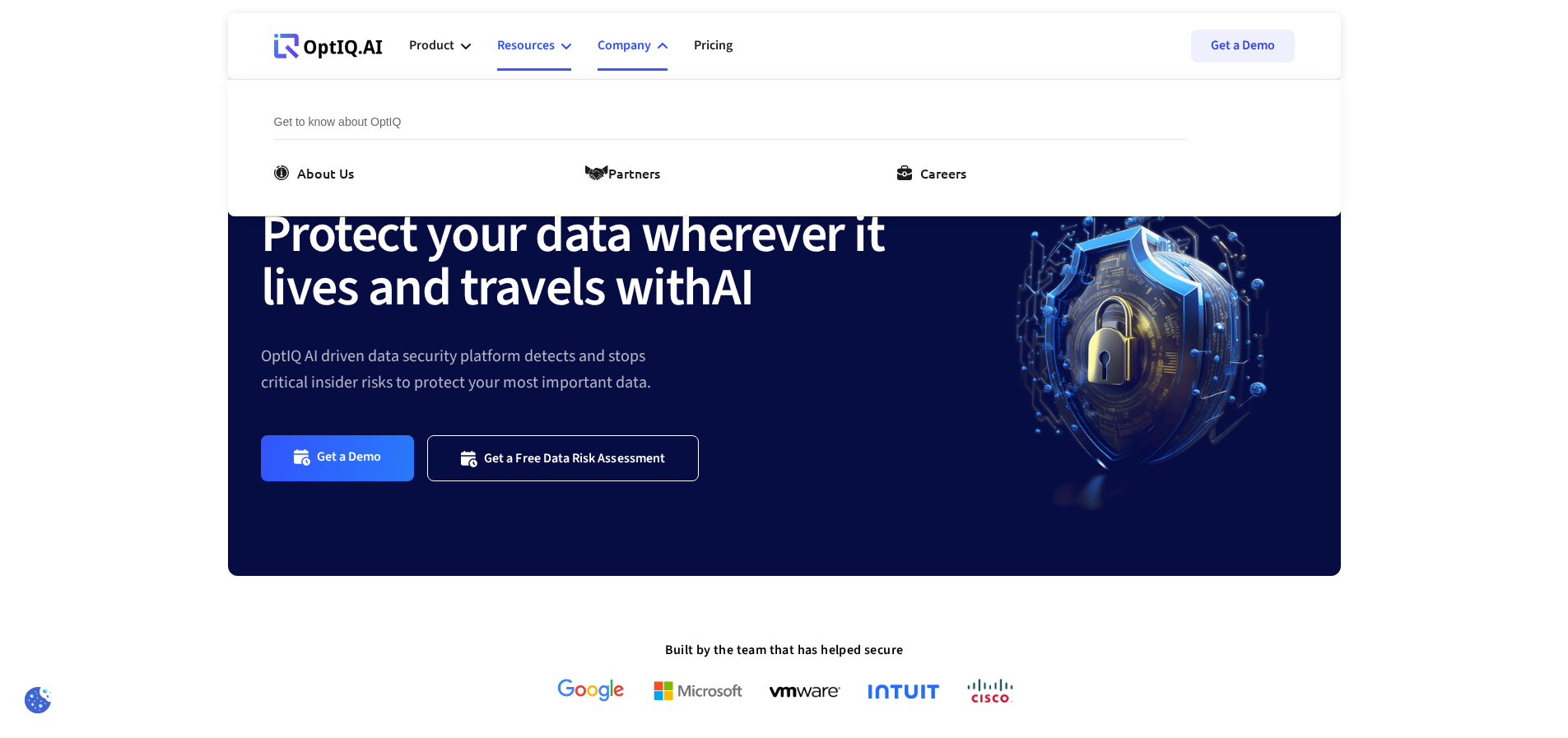
click at [528, 48] on div "Resources" at bounding box center [525, 46] width 58 height 23
click at [541, 49] on div "Resources" at bounding box center [525, 46] width 58 height 23
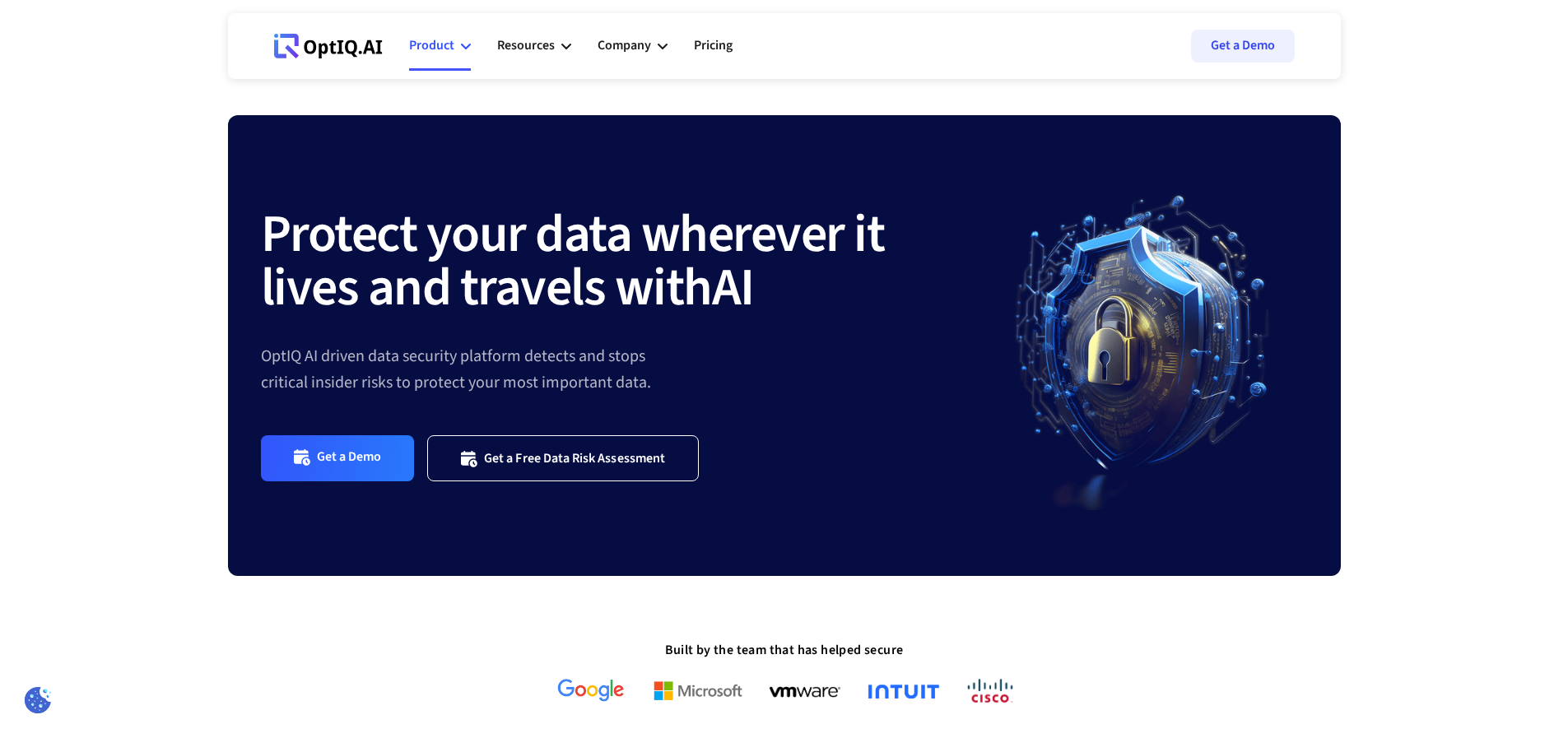
click at [456, 48] on div "Product" at bounding box center [439, 46] width 61 height 49
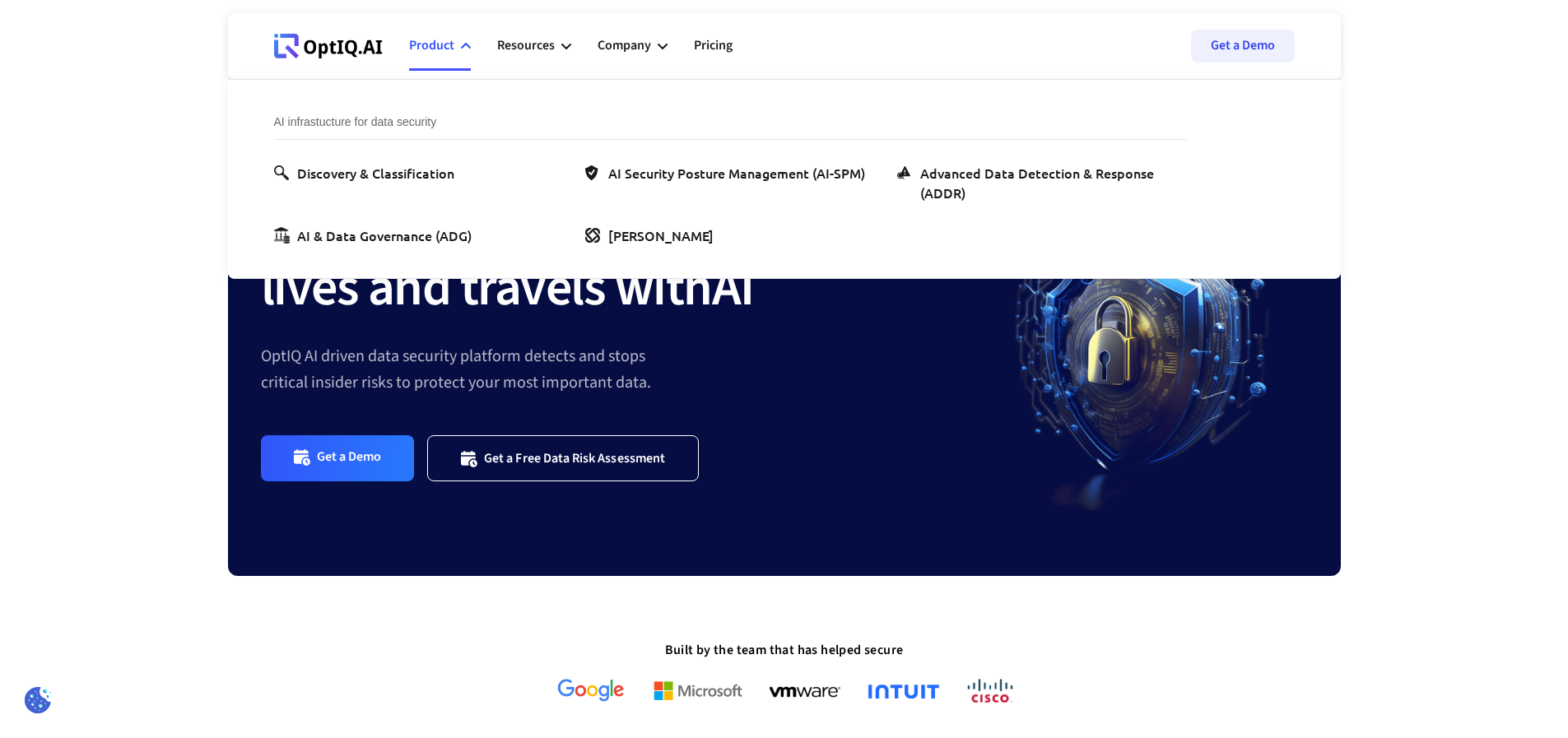
click at [456, 48] on div "Product" at bounding box center [439, 46] width 61 height 49
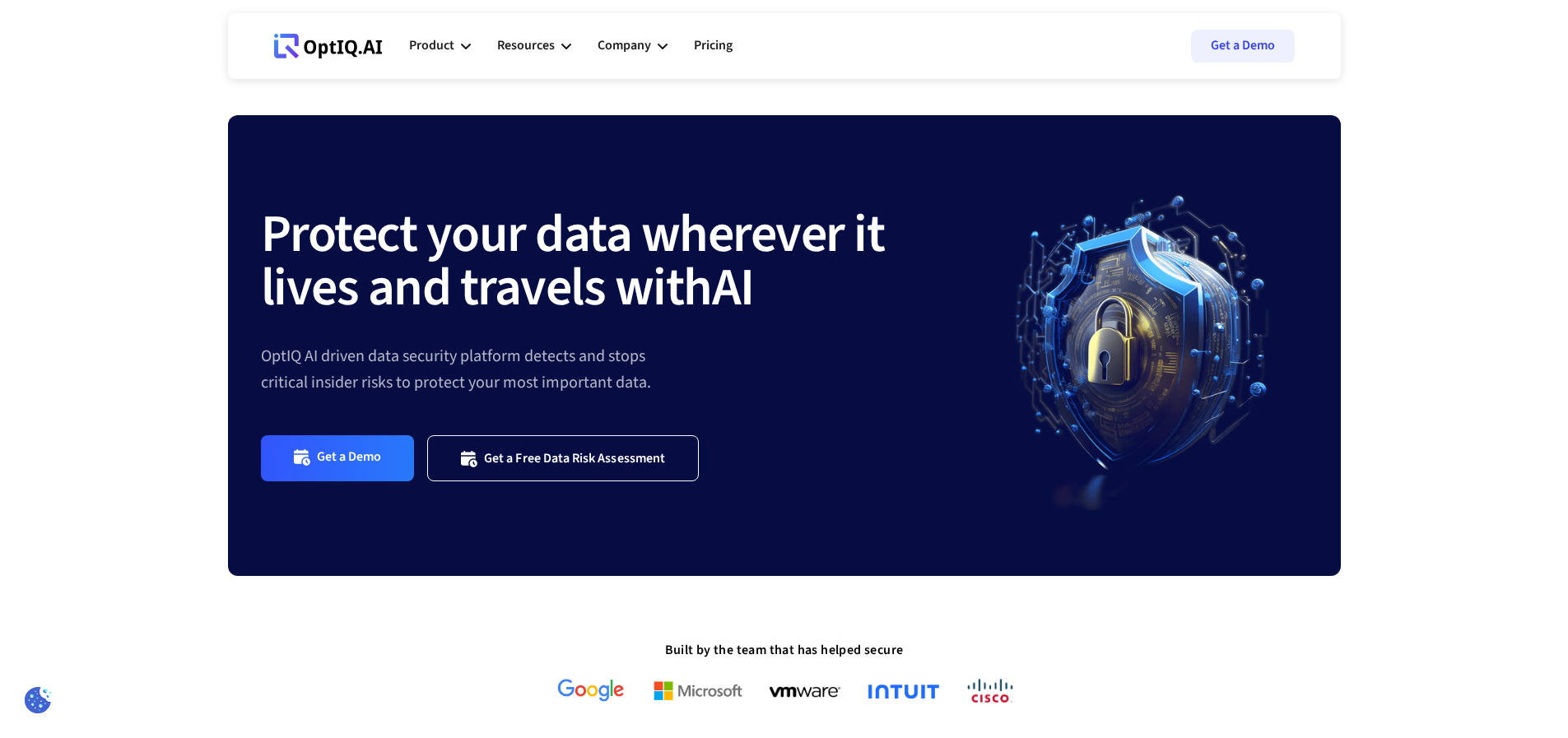
click at [288, 52] on icon at bounding box center [328, 46] width 109 height 25
